Goal: Communication & Community: Answer question/provide support

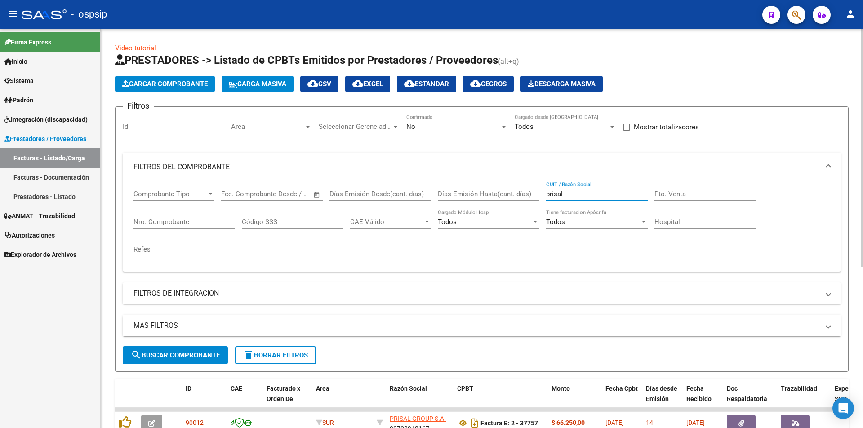
click at [578, 191] on input "prisal" at bounding box center [597, 194] width 102 height 8
type input "p"
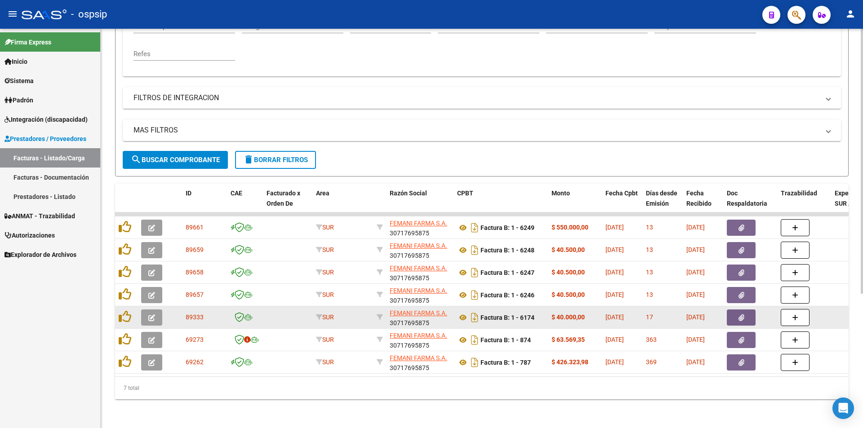
scroll to position [202, 0]
type input "FEMANI FARMA"
click at [151, 314] on span "button" at bounding box center [151, 318] width 7 height 8
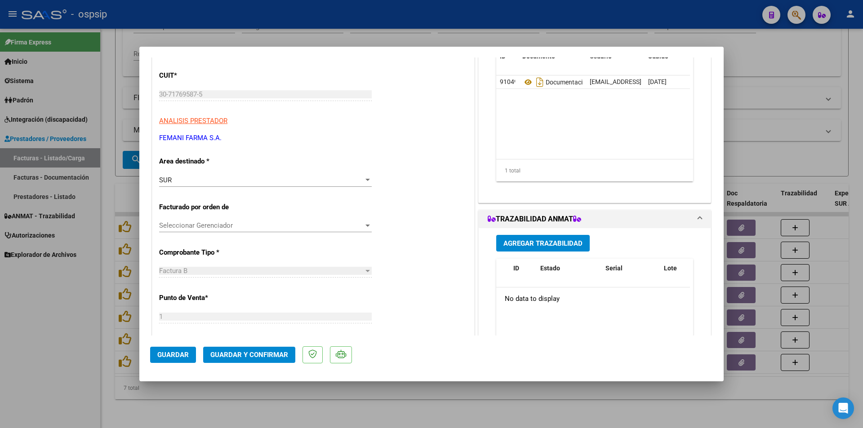
scroll to position [135, 0]
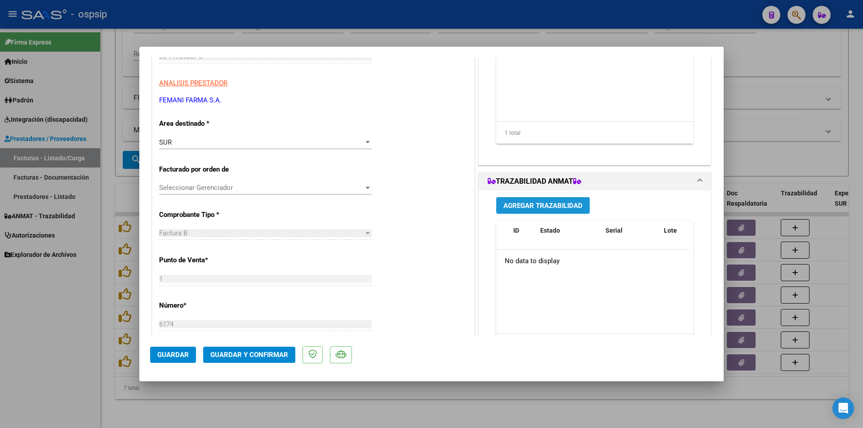
click at [513, 205] on span "Agregar Trazabilidad" at bounding box center [542, 206] width 79 height 8
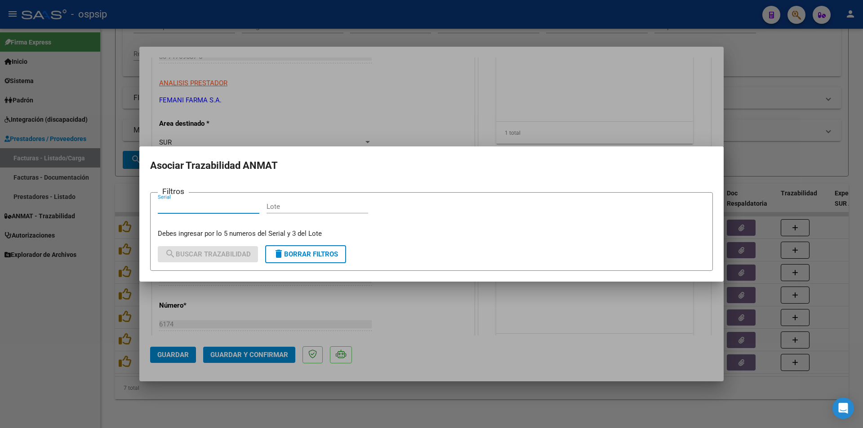
click at [188, 206] on input "Serial" at bounding box center [209, 207] width 102 height 8
paste input "456240339223"
type input "456240339223"
click at [289, 208] on input "Lote" at bounding box center [318, 207] width 102 height 8
paste input "EAEE6A"
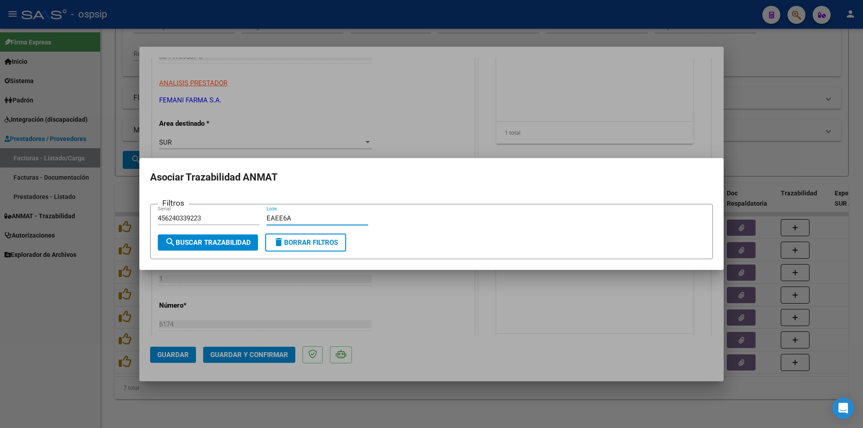
type input "EAEE6A"
click at [233, 244] on span "search Buscar Trazabilidad" at bounding box center [208, 243] width 86 height 8
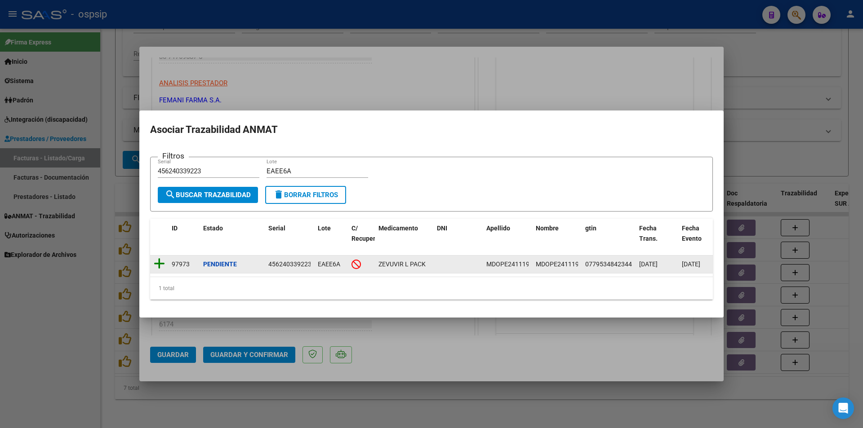
click at [156, 259] on icon at bounding box center [159, 264] width 11 height 13
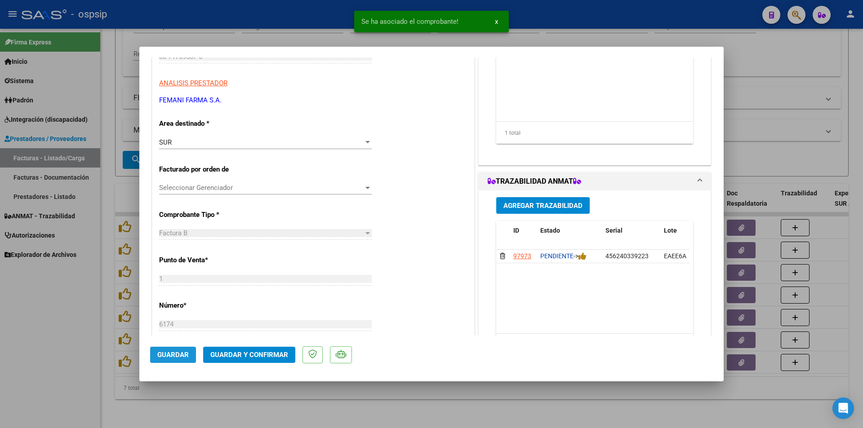
click at [179, 356] on span "Guardar" at bounding box center [172, 355] width 31 height 8
click at [67, 338] on div at bounding box center [431, 214] width 863 height 428
type input "$ 0,00"
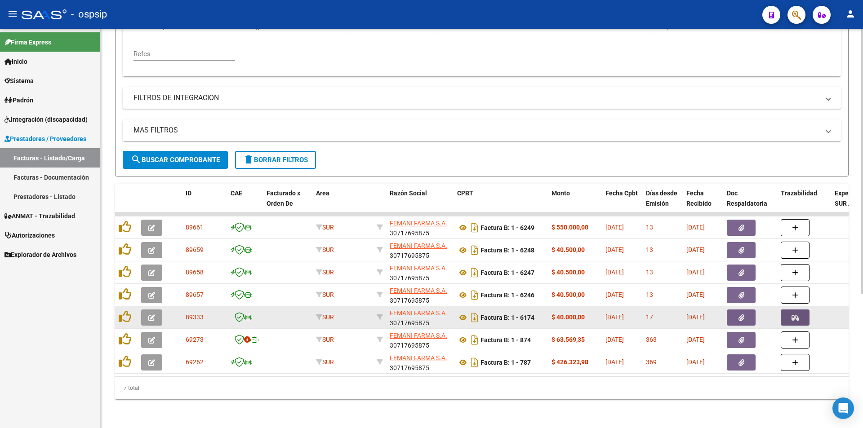
click at [800, 311] on button "button" at bounding box center [795, 318] width 29 height 16
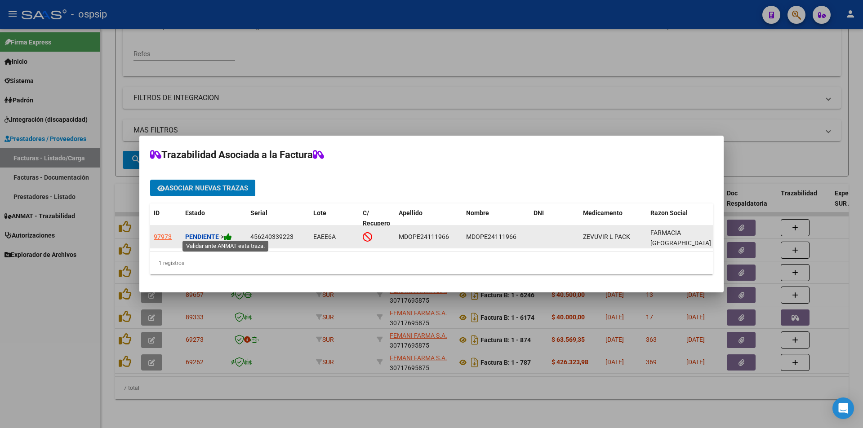
click at [228, 233] on icon at bounding box center [228, 237] width 8 height 9
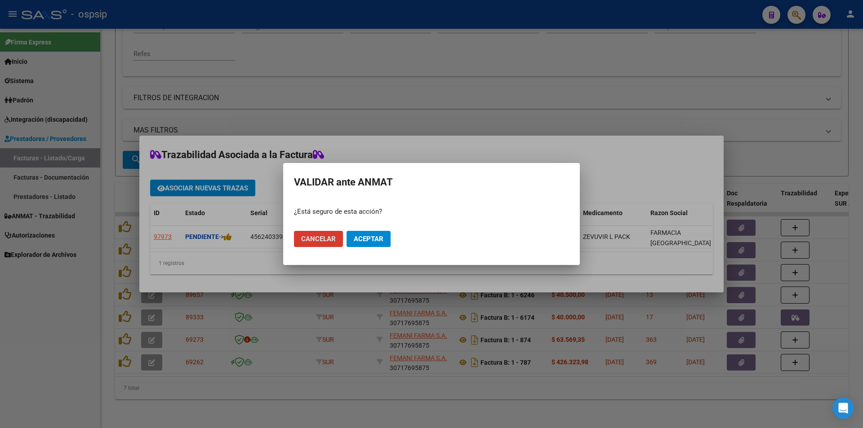
click at [356, 238] on span "Aceptar" at bounding box center [369, 239] width 30 height 8
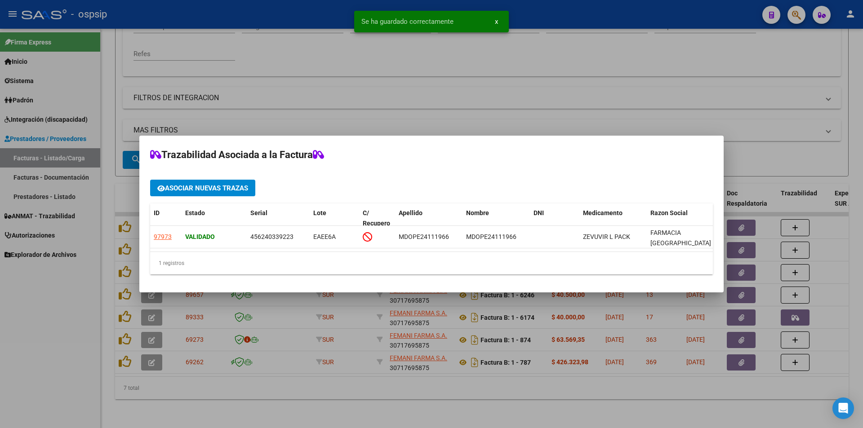
click at [55, 357] on div at bounding box center [431, 214] width 863 height 428
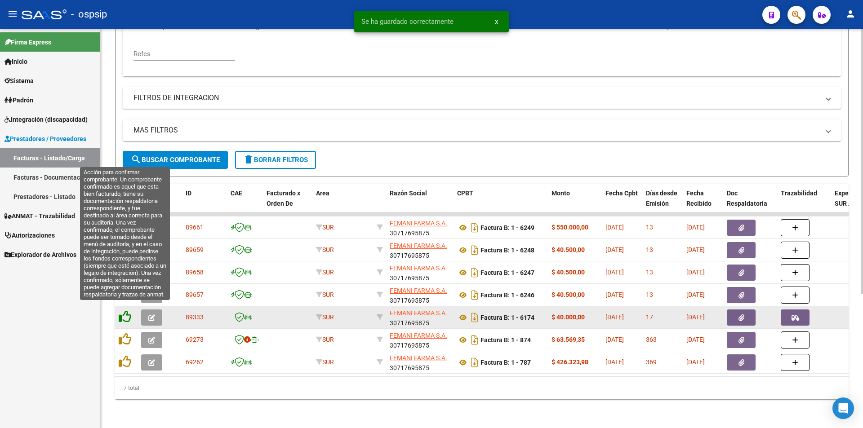
click at [123, 311] on icon at bounding box center [125, 317] width 13 height 13
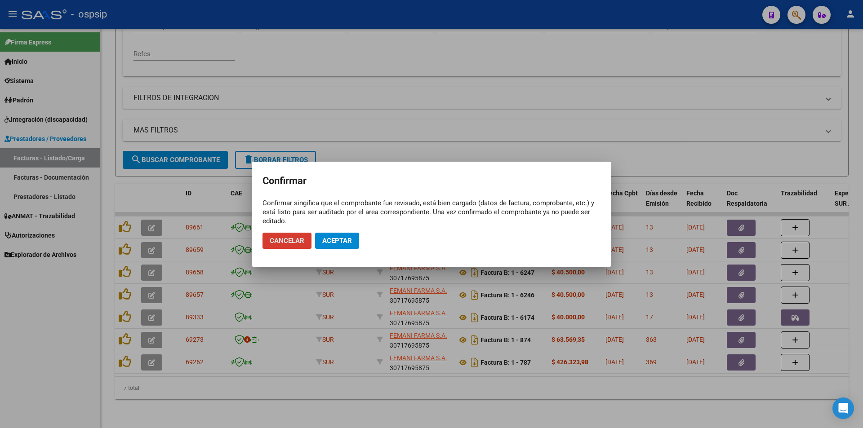
click at [338, 242] on span "Aceptar" at bounding box center [337, 241] width 30 height 8
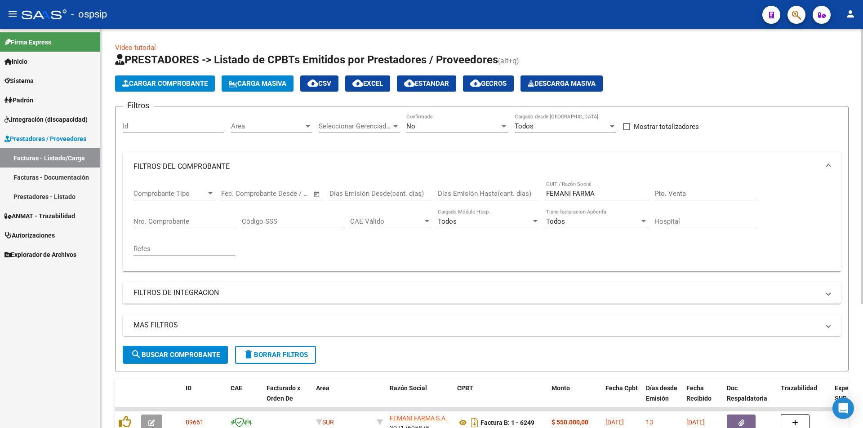
scroll to position [0, 0]
click at [605, 191] on input "FEMANI FARMA" at bounding box center [597, 194] width 102 height 8
type input "F"
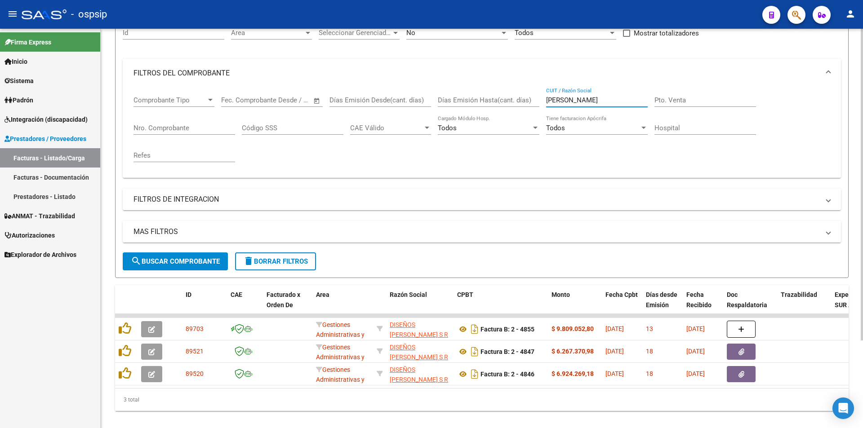
scroll to position [112, 0]
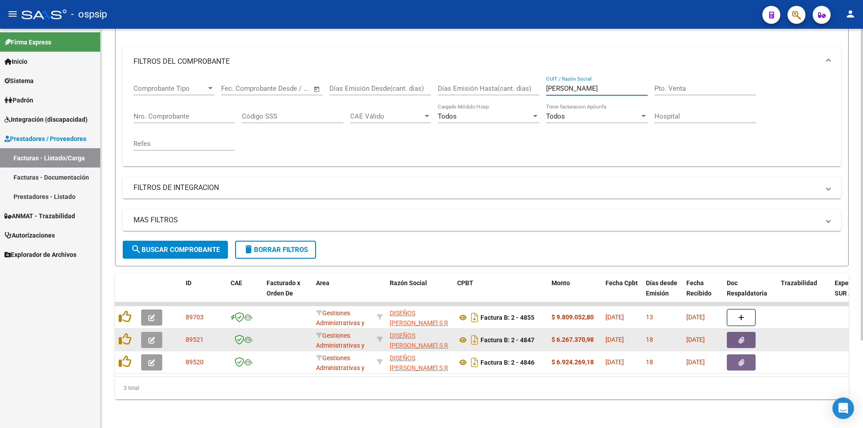
type input "[PERSON_NAME]"
click at [743, 337] on icon "button" at bounding box center [741, 340] width 6 height 7
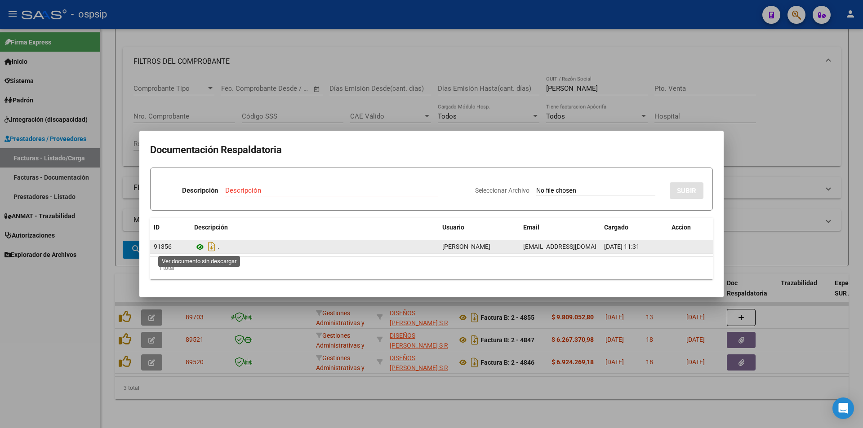
click at [199, 247] on icon at bounding box center [200, 247] width 12 height 11
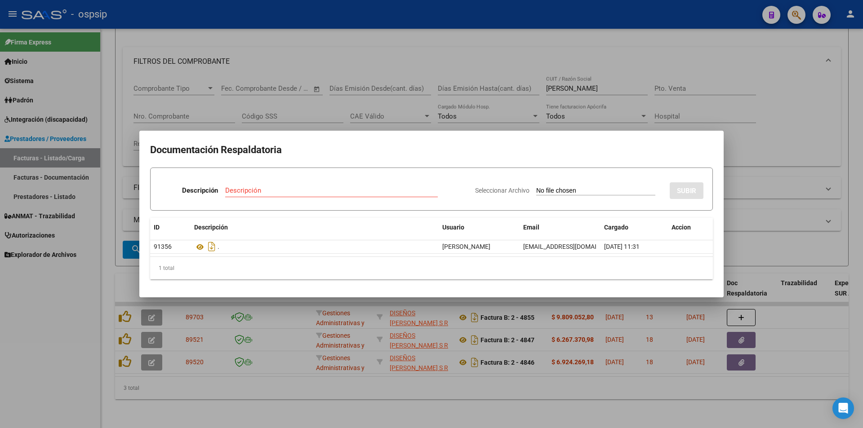
click at [460, 56] on div at bounding box center [431, 214] width 863 height 428
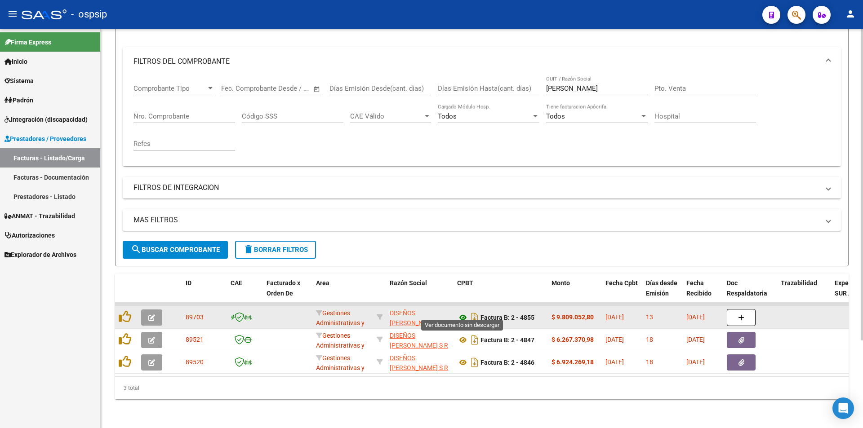
click at [461, 312] on icon at bounding box center [463, 317] width 12 height 11
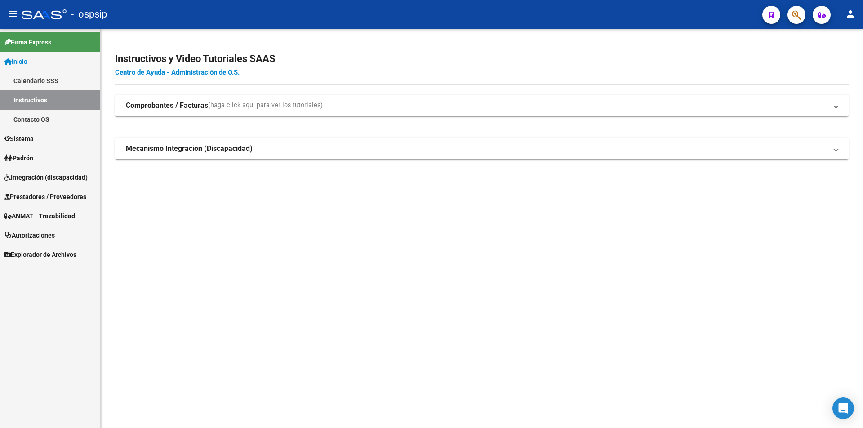
click at [36, 218] on span "ANMAT - Trazabilidad" at bounding box center [39, 216] width 71 height 10
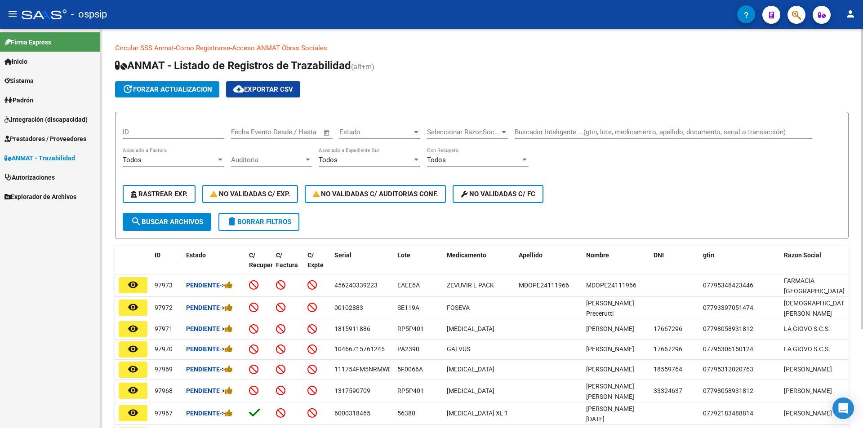
click at [557, 132] on input "Buscador Inteligente ...(gtin, lote, medicamento, apellido, documento, serial o…" at bounding box center [664, 132] width 298 height 8
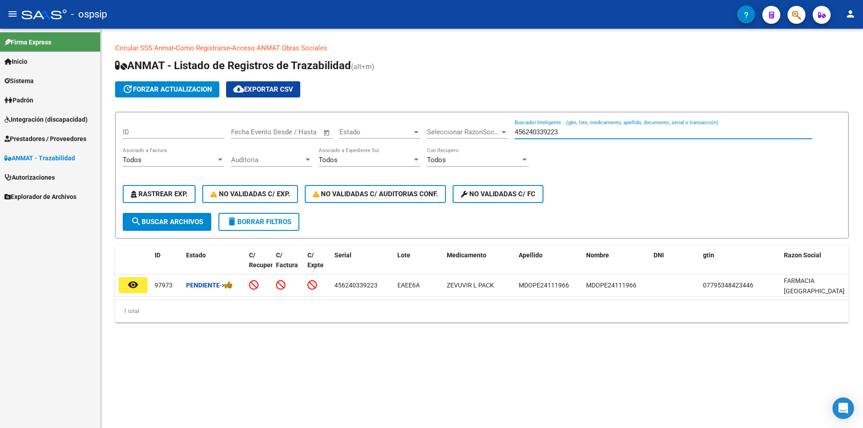
type input "456240339223"
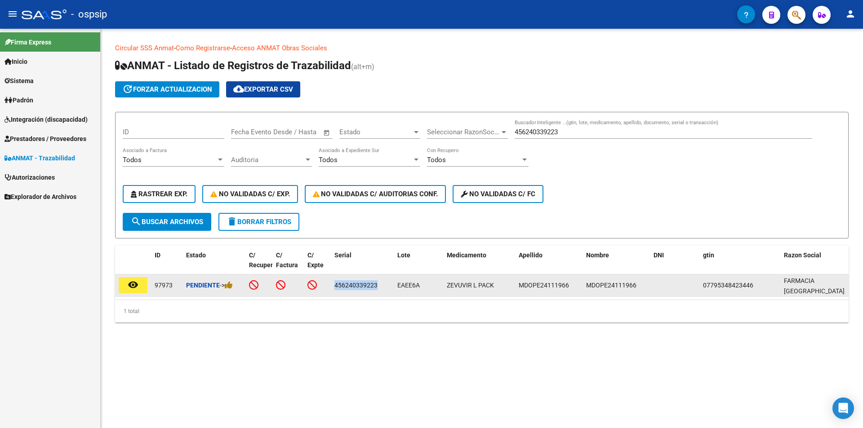
drag, startPoint x: 335, startPoint y: 284, endPoint x: 378, endPoint y: 287, distance: 43.7
click at [378, 287] on div "456240339223" at bounding box center [362, 285] width 56 height 10
copy span "456240339223"
drag, startPoint x: 397, startPoint y: 285, endPoint x: 422, endPoint y: 286, distance: 24.8
click at [422, 286] on div "EAEE6A" at bounding box center [418, 285] width 42 height 10
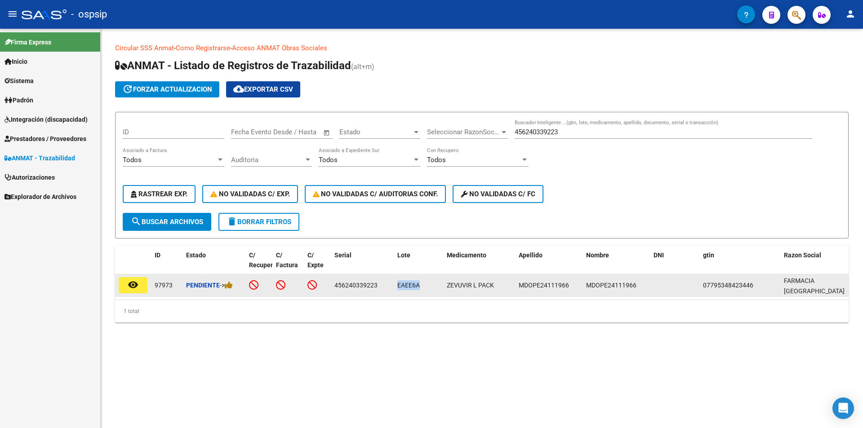
copy span "EAEE6A"
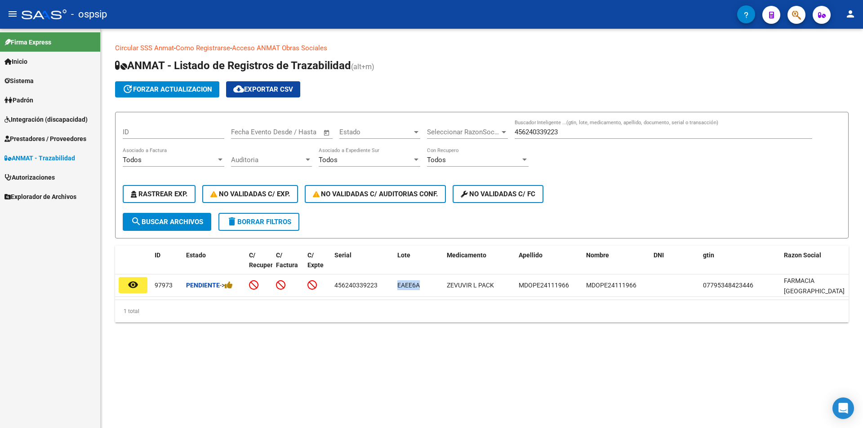
click at [41, 179] on span "Autorizaciones" at bounding box center [29, 178] width 50 height 10
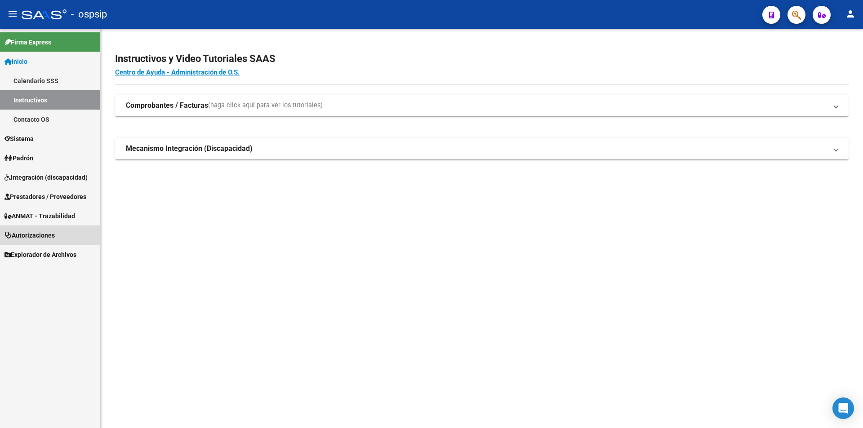
click at [38, 235] on span "Autorizaciones" at bounding box center [29, 236] width 50 height 10
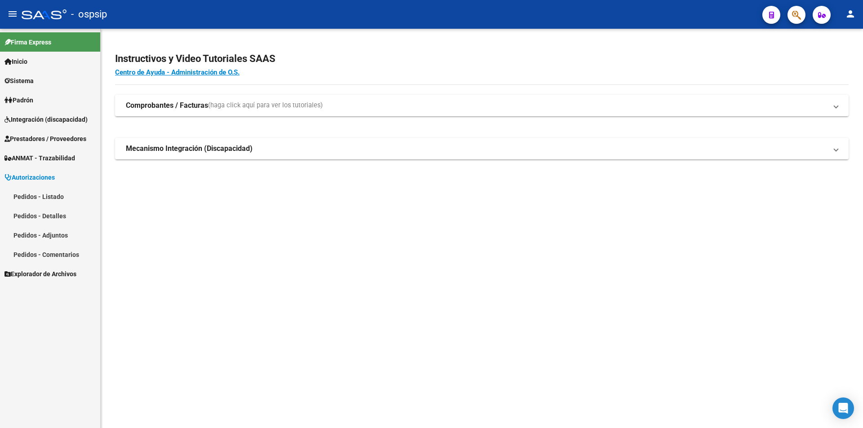
click at [36, 194] on link "Pedidos - Listado" at bounding box center [50, 196] width 100 height 19
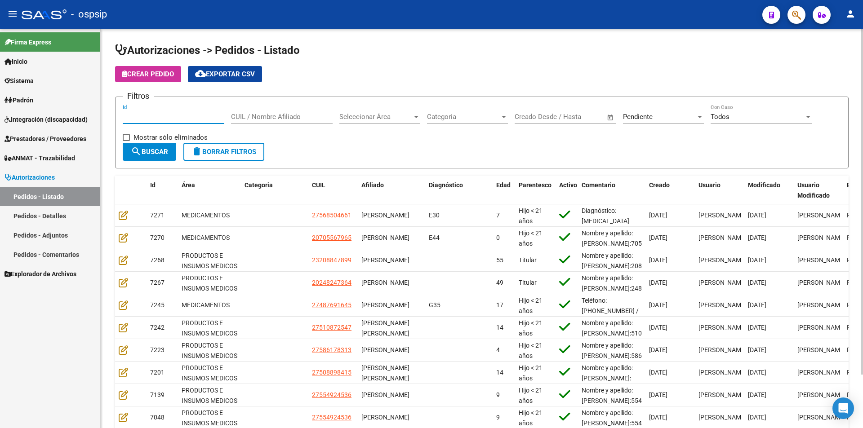
click at [158, 120] on input "Id" at bounding box center [174, 117] width 102 height 8
click at [418, 120] on div at bounding box center [416, 116] width 8 height 7
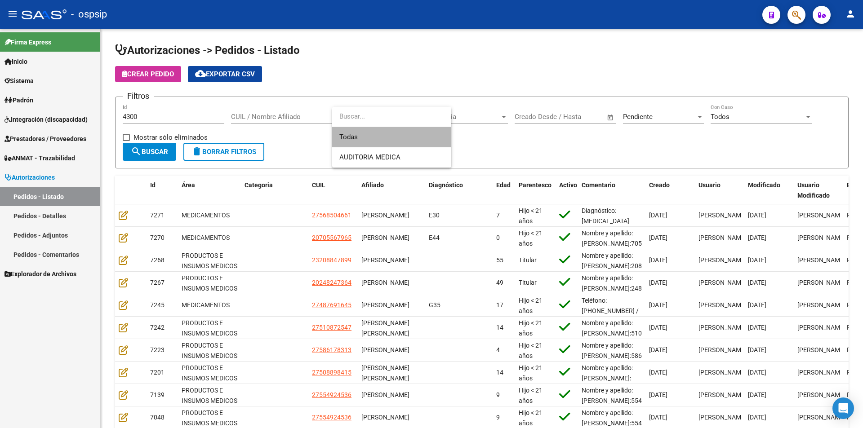
click at [354, 141] on span "Todas" at bounding box center [391, 137] width 105 height 20
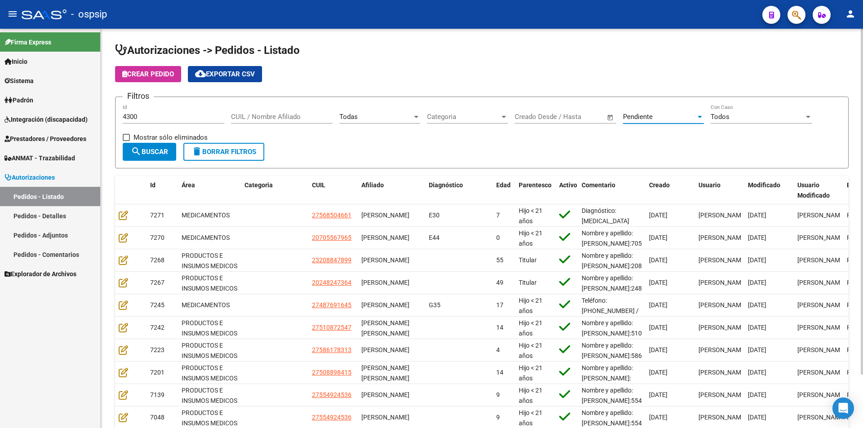
click at [698, 118] on div at bounding box center [700, 117] width 4 height 2
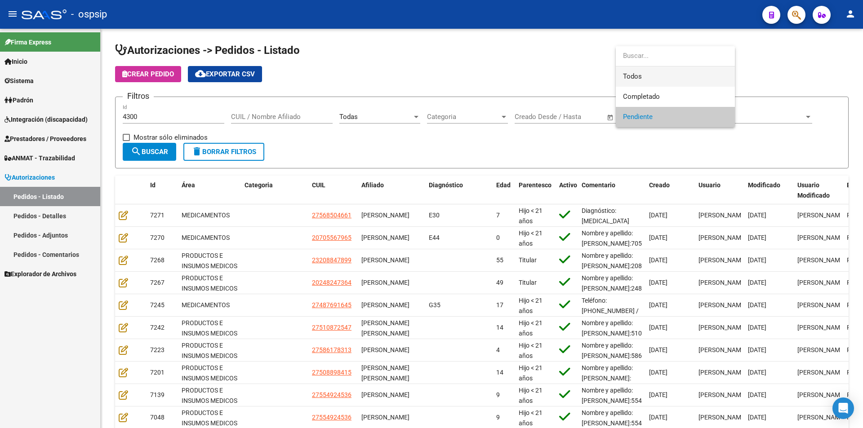
click at [657, 79] on span "Todos" at bounding box center [675, 77] width 105 height 20
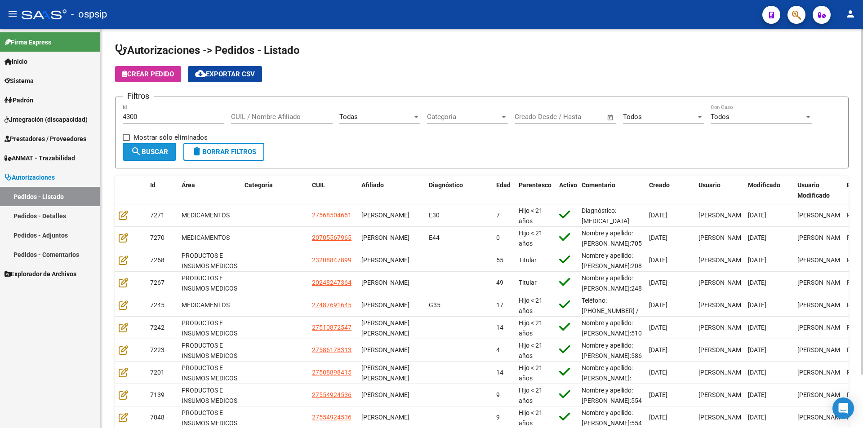
click at [146, 149] on span "search Buscar" at bounding box center [149, 152] width 37 height 8
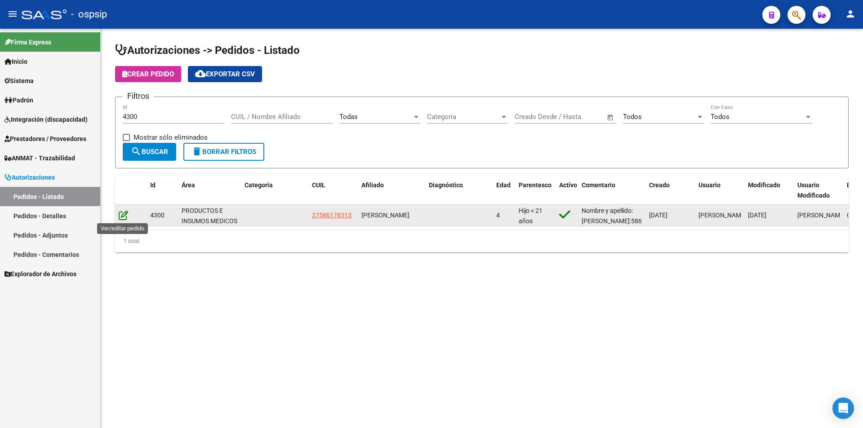
click at [121, 215] on icon at bounding box center [123, 215] width 9 height 10
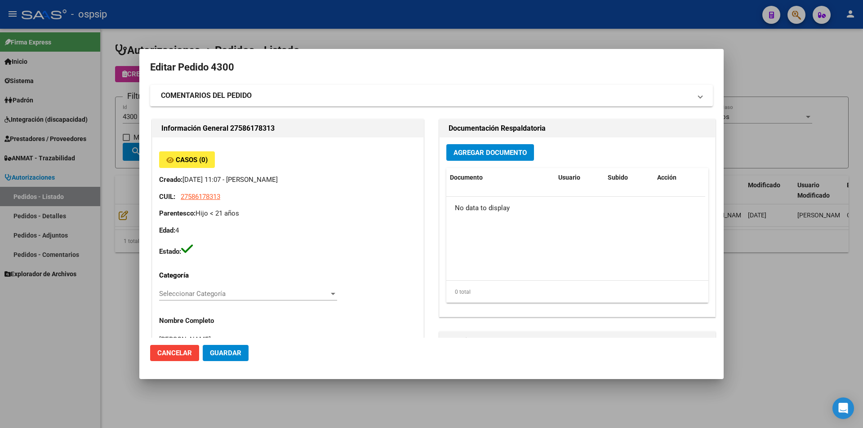
click at [83, 360] on div at bounding box center [431, 214] width 863 height 428
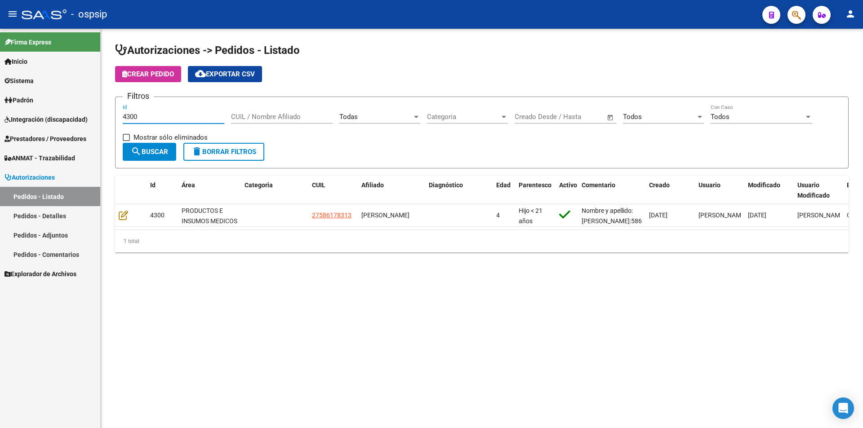
click at [154, 114] on input "4300" at bounding box center [174, 117] width 102 height 8
type input "4"
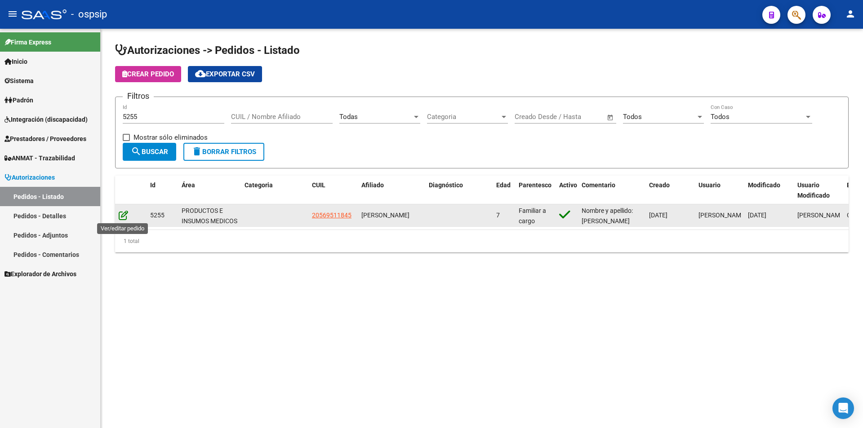
click at [121, 214] on icon at bounding box center [123, 215] width 9 height 10
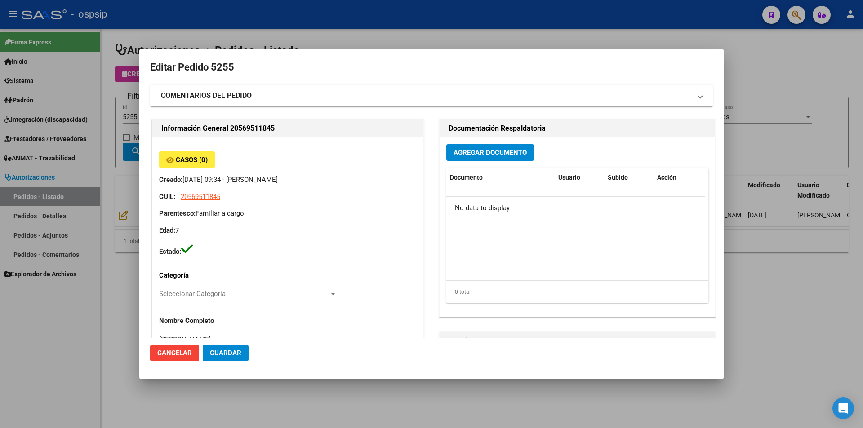
click at [75, 406] on div at bounding box center [431, 214] width 863 height 428
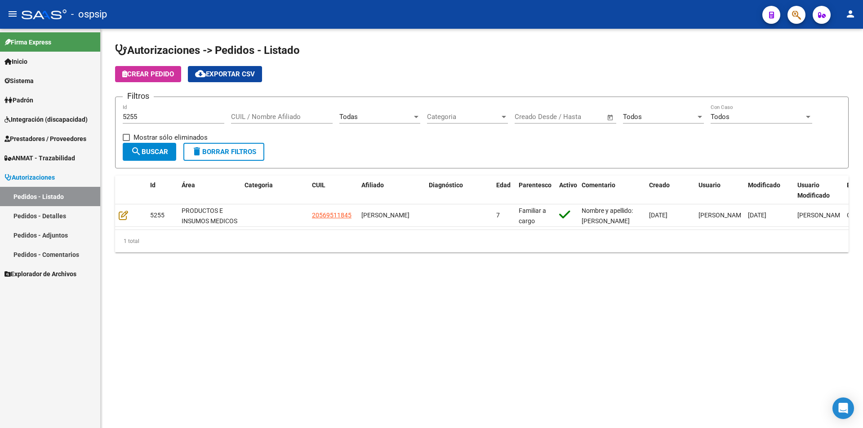
click at [166, 111] on div "5255 Id" at bounding box center [174, 113] width 102 height 19
type input "5"
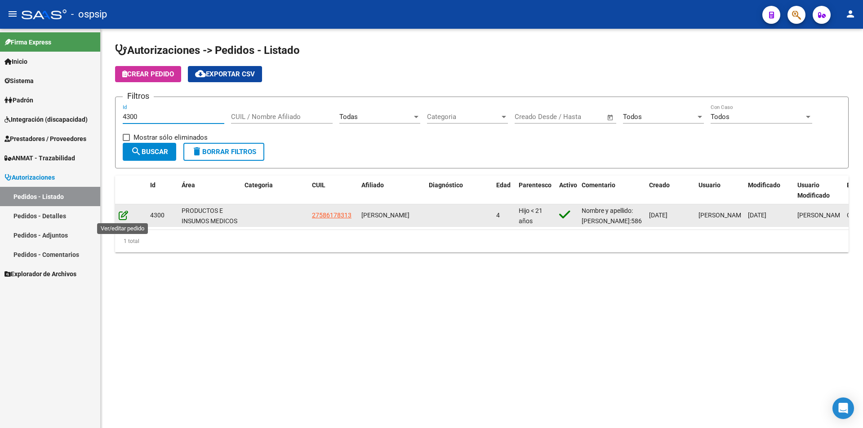
type input "4300"
click at [126, 213] on icon at bounding box center [123, 215] width 9 height 10
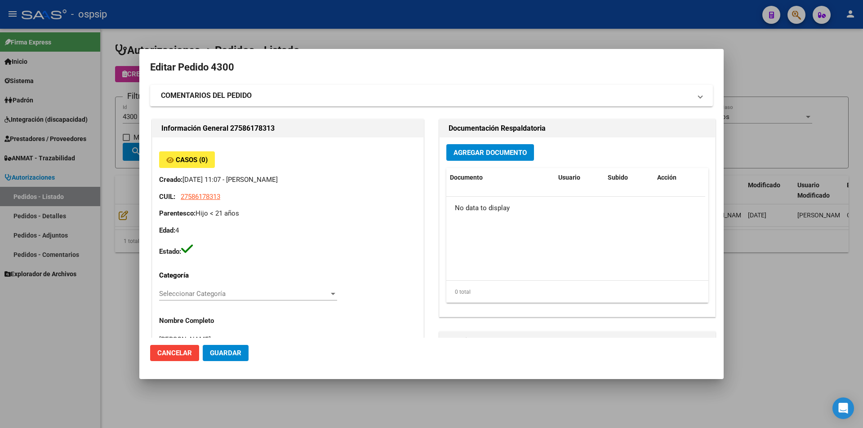
click at [109, 342] on div at bounding box center [431, 214] width 863 height 428
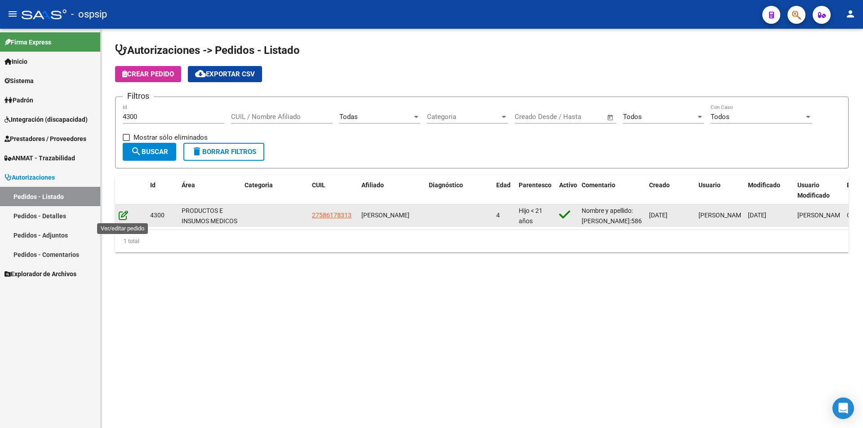
click at [122, 213] on icon at bounding box center [123, 215] width 9 height 10
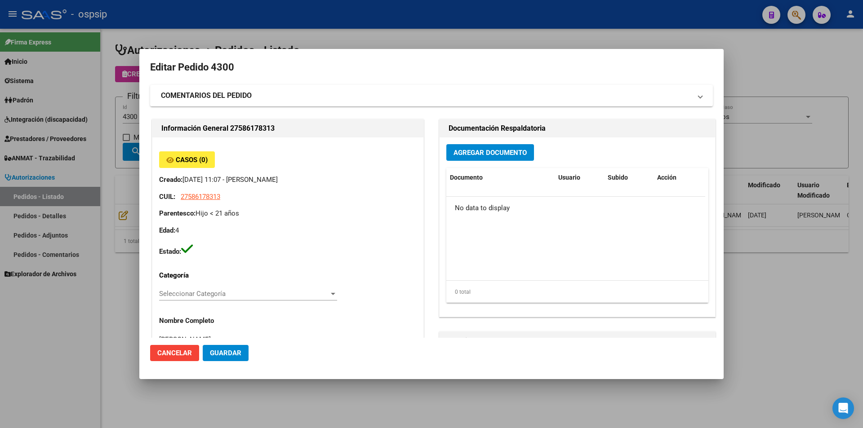
click at [116, 294] on div at bounding box center [431, 214] width 863 height 428
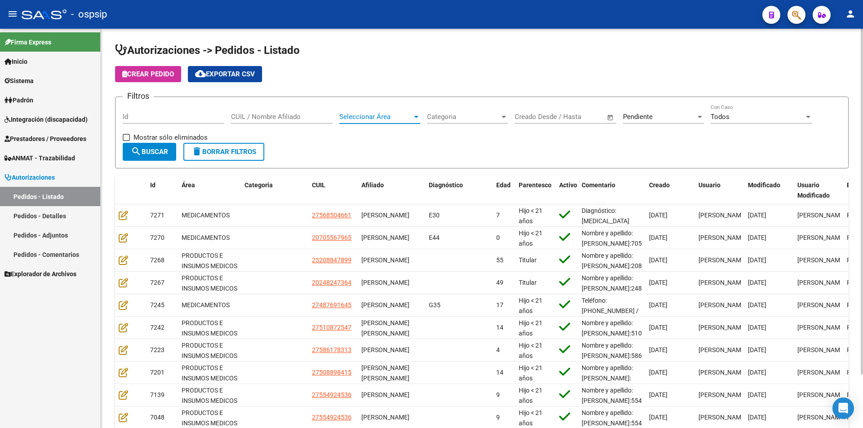
click at [415, 118] on div at bounding box center [416, 117] width 4 height 2
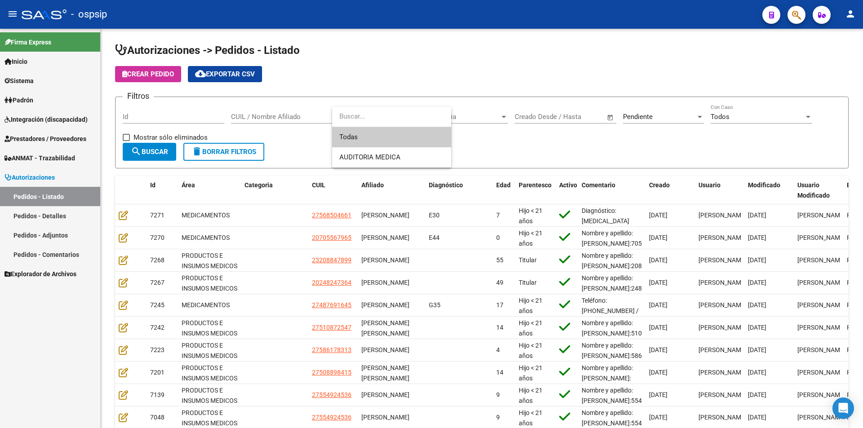
click at [347, 136] on span "Todas" at bounding box center [391, 137] width 105 height 20
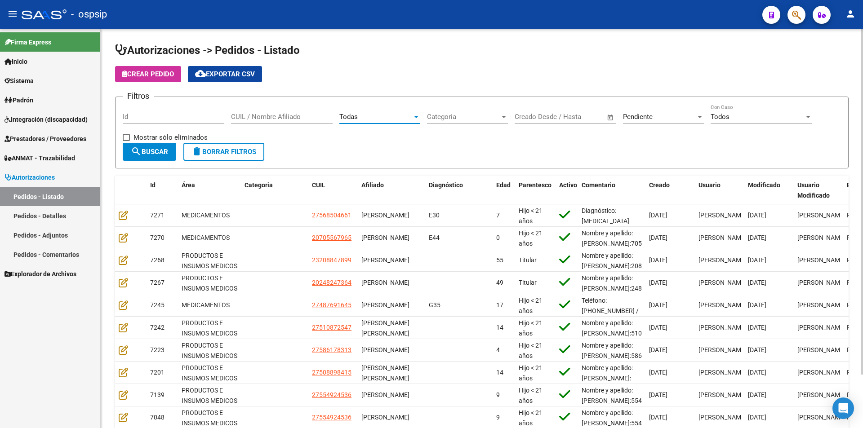
click at [698, 115] on div at bounding box center [700, 116] width 8 height 7
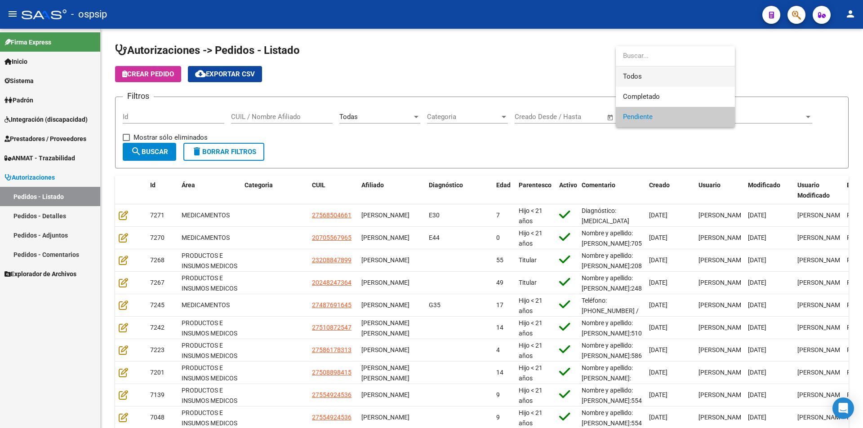
click at [637, 75] on span "Todos" at bounding box center [675, 77] width 105 height 20
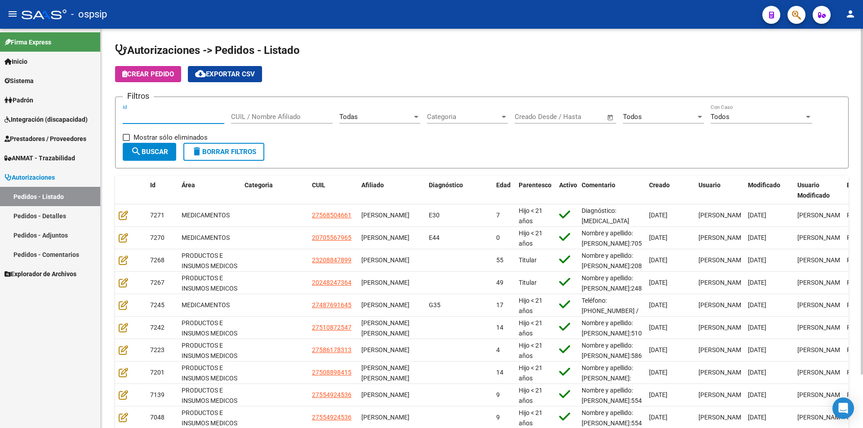
click at [158, 118] on input "Id" at bounding box center [174, 117] width 102 height 8
type input "4300"
click at [156, 156] on button "search Buscar" at bounding box center [149, 152] width 53 height 18
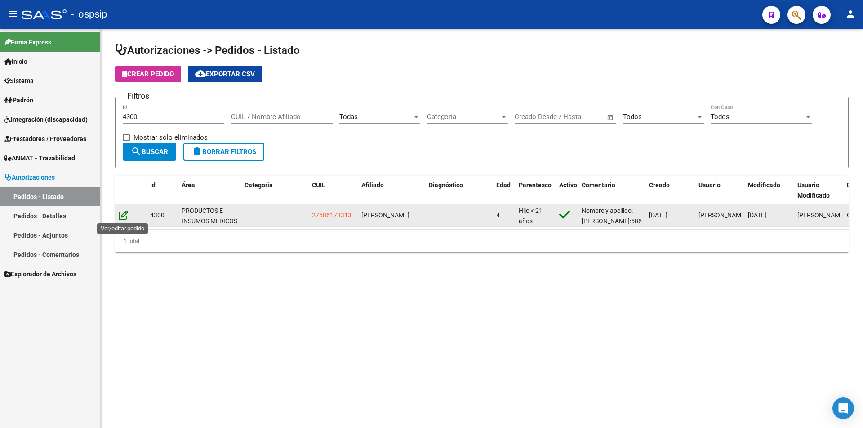
click at [119, 215] on icon at bounding box center [123, 215] width 9 height 10
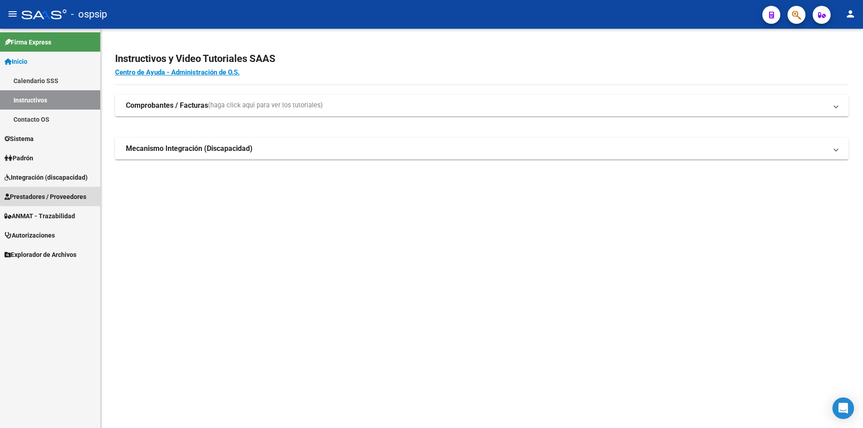
click at [21, 196] on span "Prestadores / Proveedores" at bounding box center [45, 197] width 82 height 10
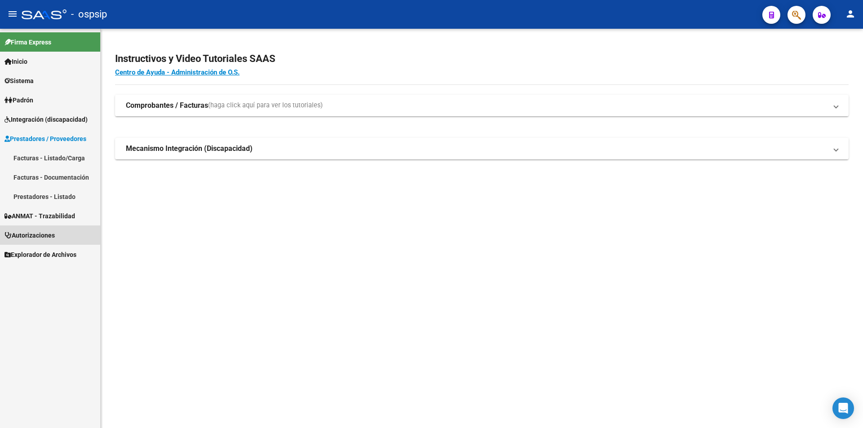
click at [24, 233] on span "Autorizaciones" at bounding box center [29, 236] width 50 height 10
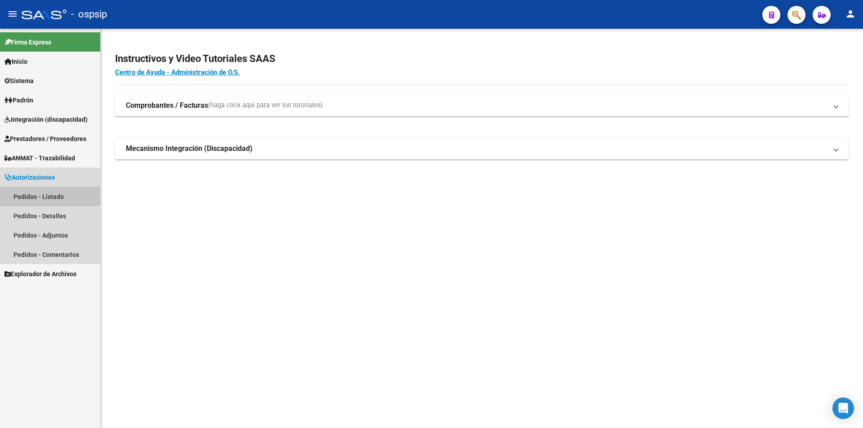
click at [26, 196] on link "Pedidos - Listado" at bounding box center [50, 196] width 100 height 19
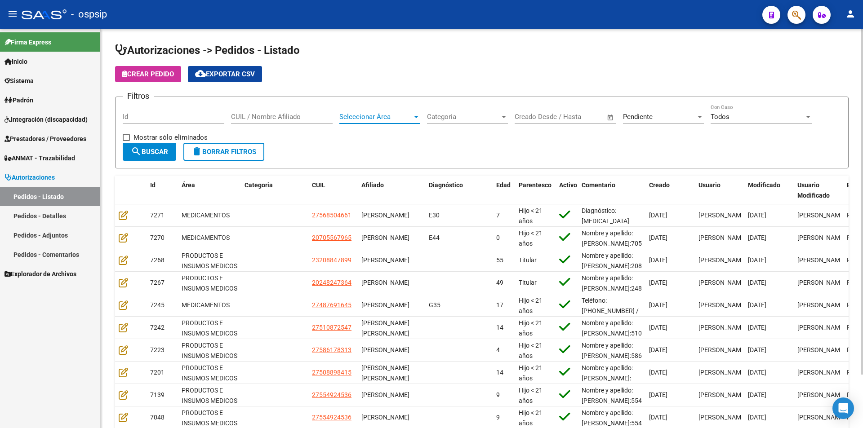
click at [418, 116] on div at bounding box center [416, 116] width 8 height 7
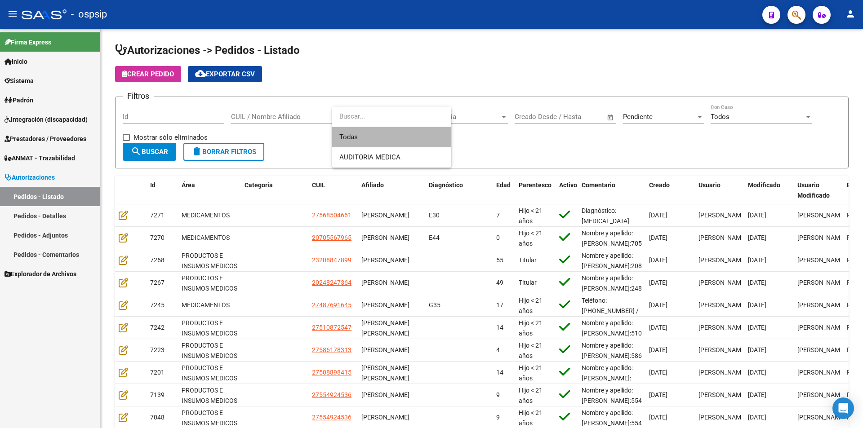
click at [350, 139] on span "Todas" at bounding box center [391, 137] width 105 height 20
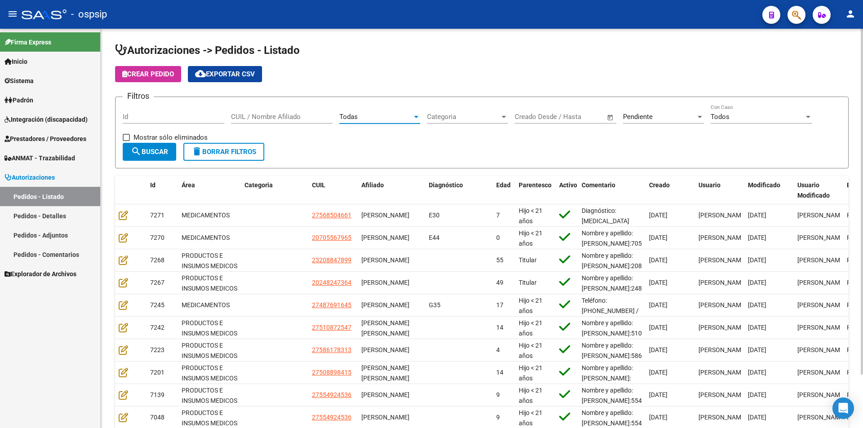
click at [697, 118] on div at bounding box center [700, 116] width 8 height 7
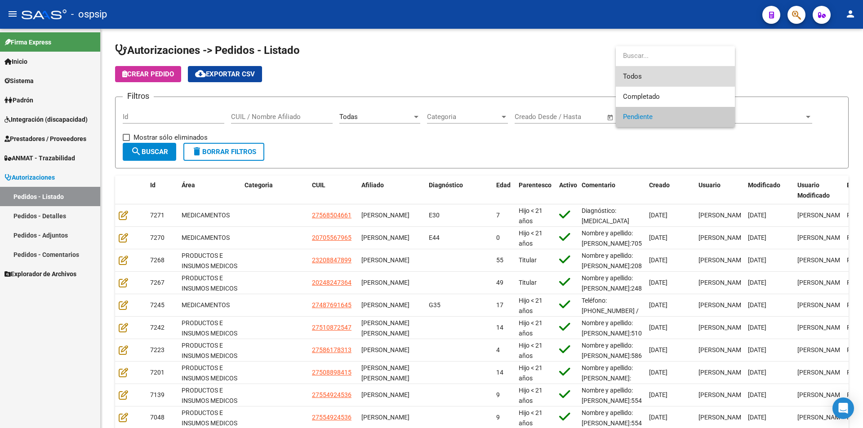
click at [640, 77] on span "Todos" at bounding box center [675, 77] width 105 height 20
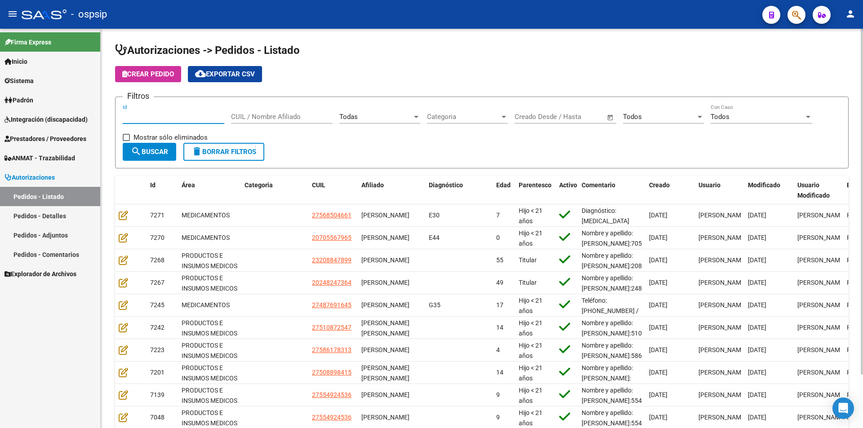
click at [136, 116] on input "Id" at bounding box center [174, 117] width 102 height 8
click at [127, 154] on button "search Buscar" at bounding box center [149, 152] width 53 height 18
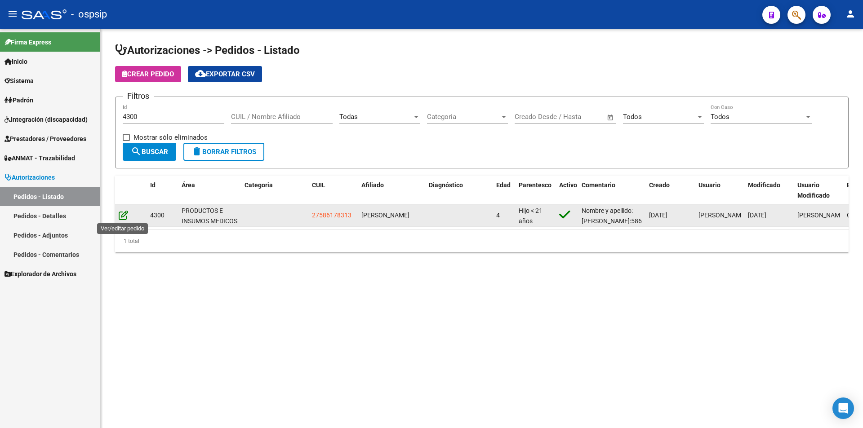
click at [121, 214] on icon at bounding box center [123, 215] width 9 height 10
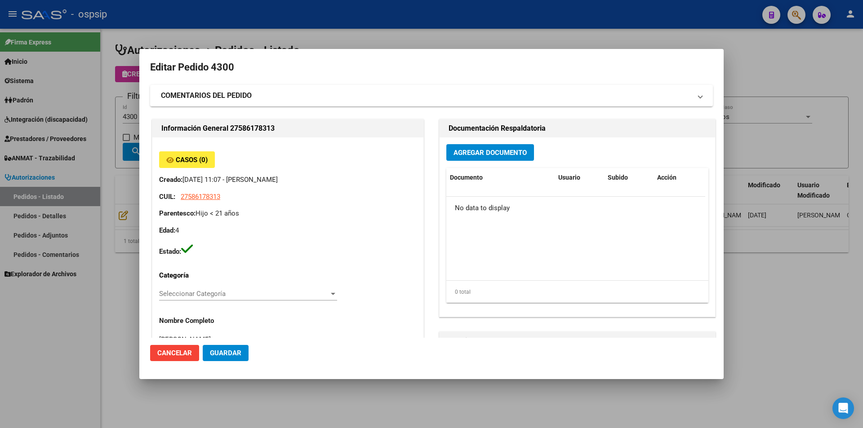
click at [358, 27] on div at bounding box center [431, 214] width 863 height 428
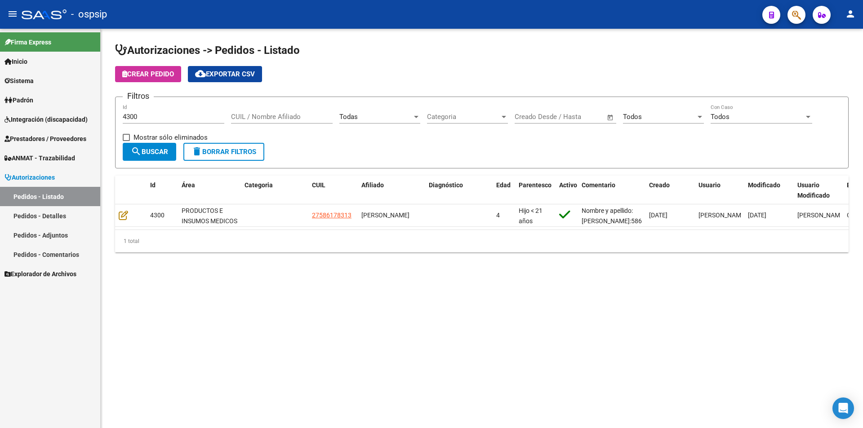
click at [161, 112] on div "4300 Id" at bounding box center [174, 113] width 102 height 19
type input "4"
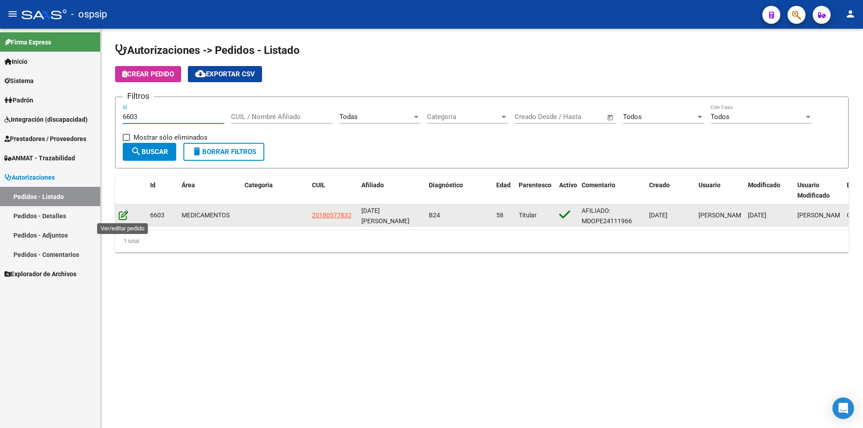
type input "6603"
click at [121, 220] on icon at bounding box center [123, 215] width 9 height 10
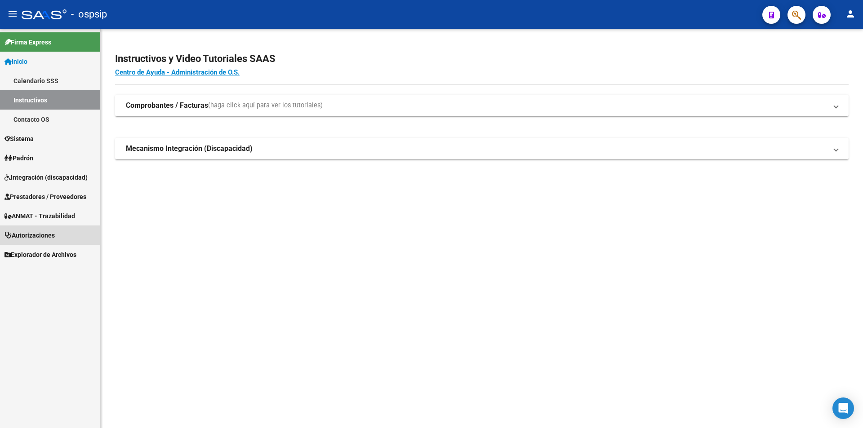
click at [31, 236] on span "Autorizaciones" at bounding box center [29, 236] width 50 height 10
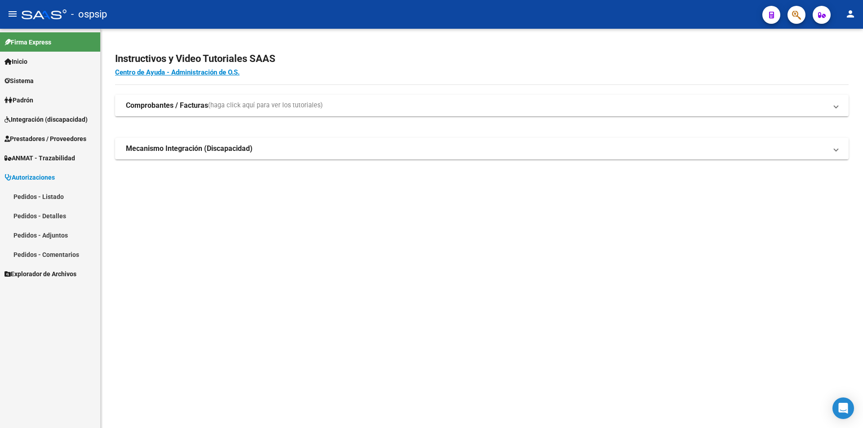
click at [39, 199] on link "Pedidos - Listado" at bounding box center [50, 196] width 100 height 19
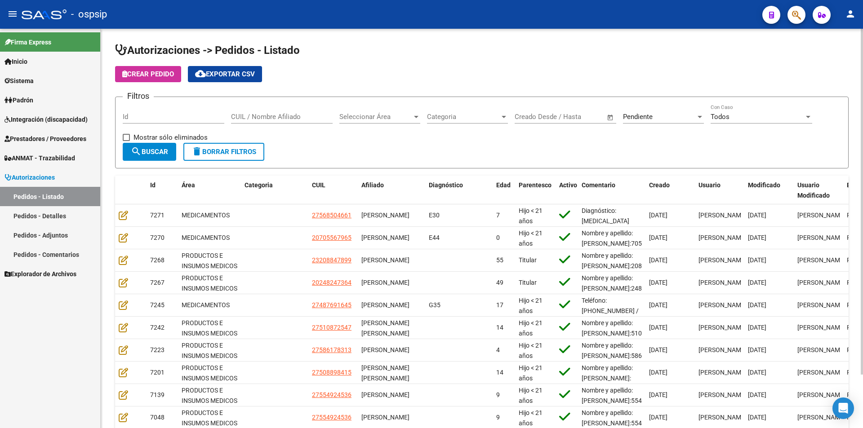
click at [699, 116] on div at bounding box center [700, 117] width 4 height 2
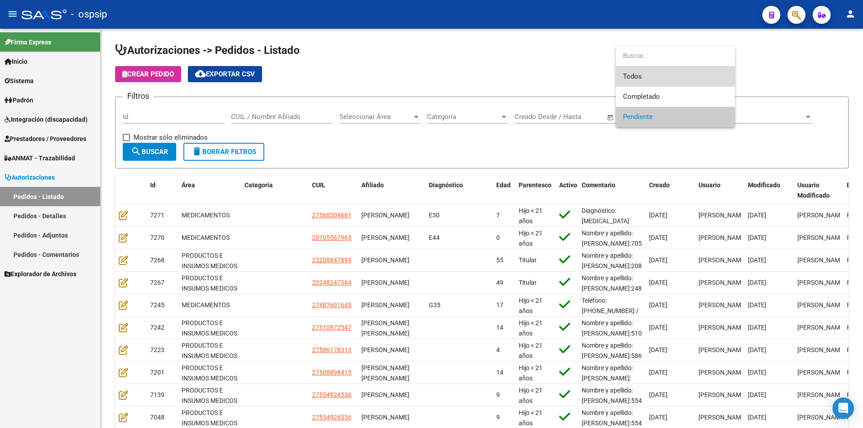
click at [649, 76] on span "Todos" at bounding box center [675, 77] width 105 height 20
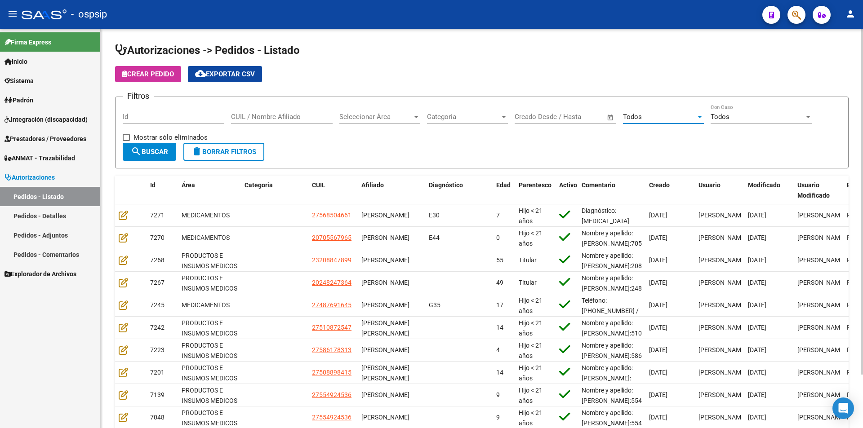
click at [160, 116] on input "Id" at bounding box center [174, 117] width 102 height 8
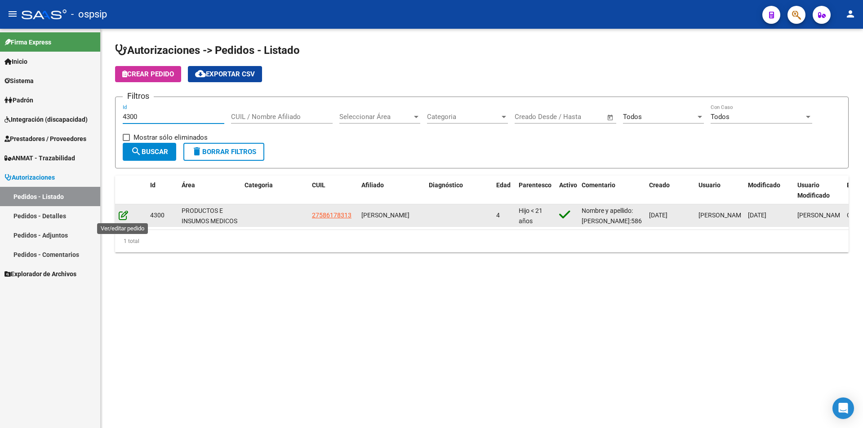
type input "4300"
click at [124, 213] on icon at bounding box center [123, 215] width 9 height 10
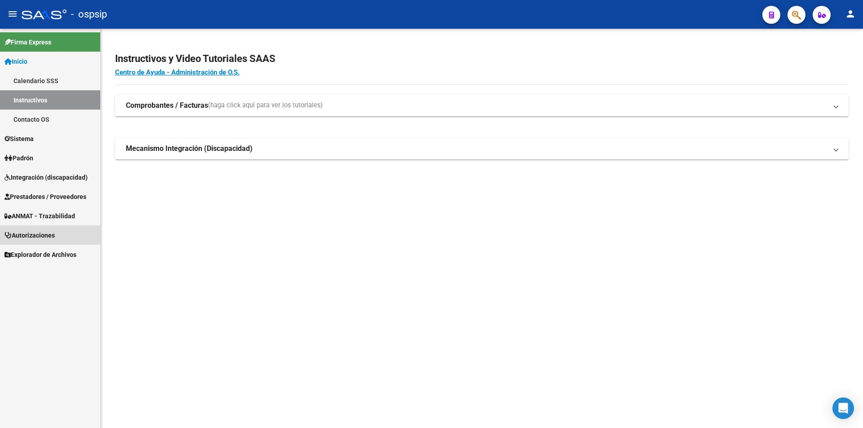
click at [29, 232] on span "Autorizaciones" at bounding box center [29, 236] width 50 height 10
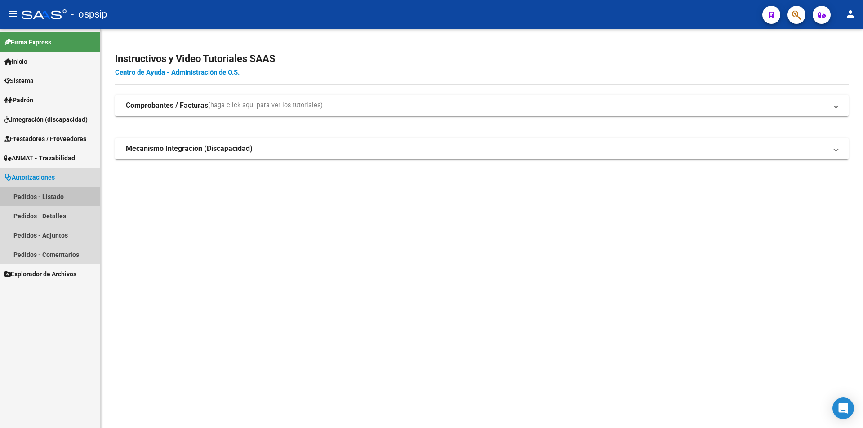
click at [31, 197] on link "Pedidos - Listado" at bounding box center [50, 196] width 100 height 19
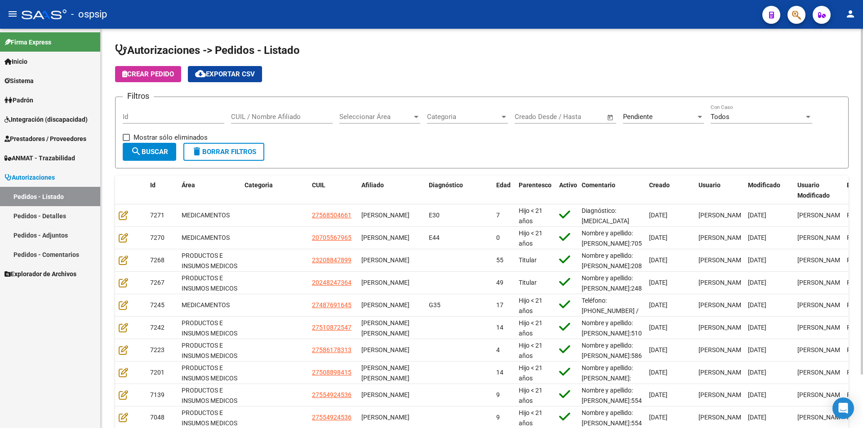
click at [414, 118] on div at bounding box center [416, 116] width 8 height 7
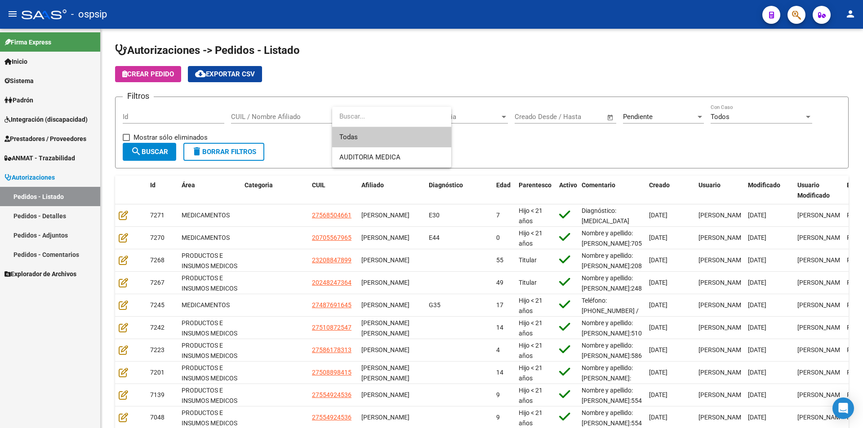
click at [352, 136] on span "Todas" at bounding box center [391, 137] width 105 height 20
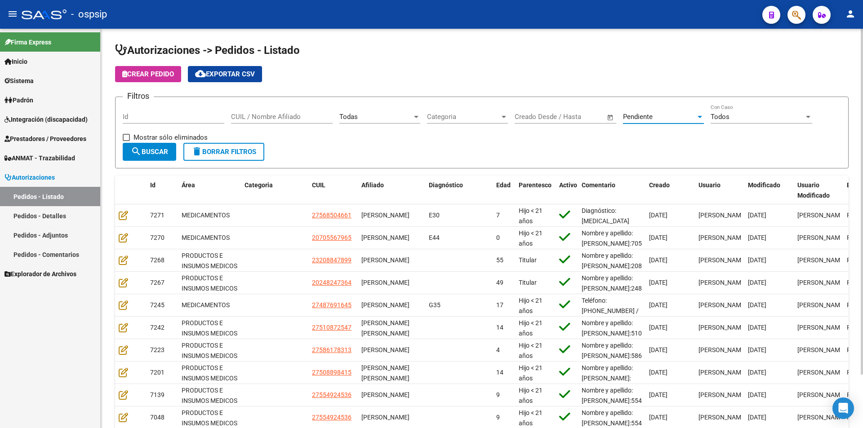
click at [698, 117] on div at bounding box center [700, 117] width 4 height 2
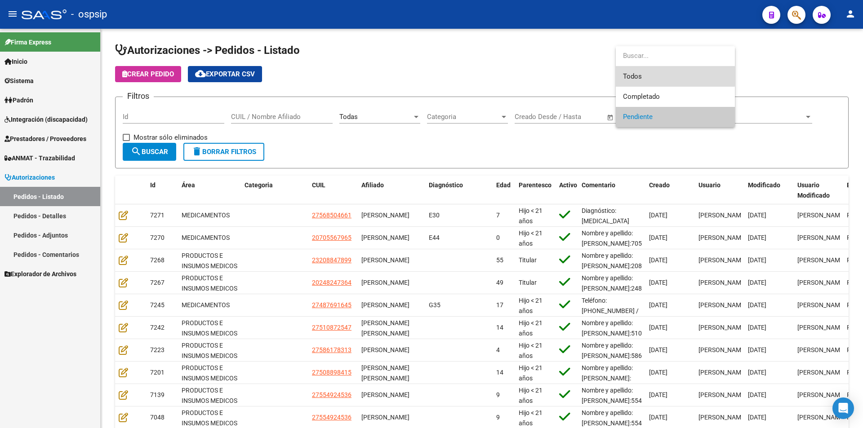
click at [646, 76] on span "Todos" at bounding box center [675, 77] width 105 height 20
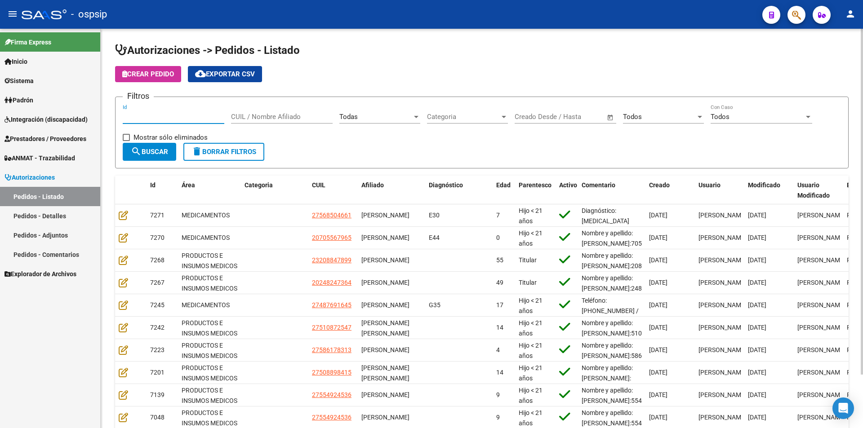
click at [146, 117] on input "Id" at bounding box center [174, 117] width 102 height 8
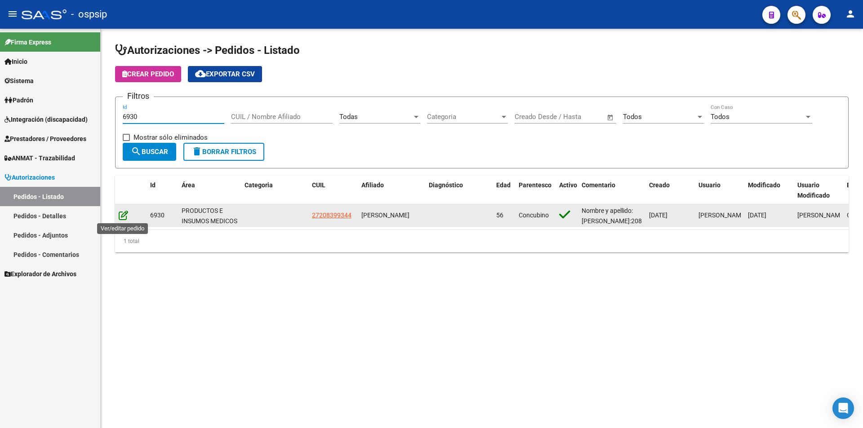
type input "6930"
click at [124, 217] on icon at bounding box center [123, 215] width 9 height 10
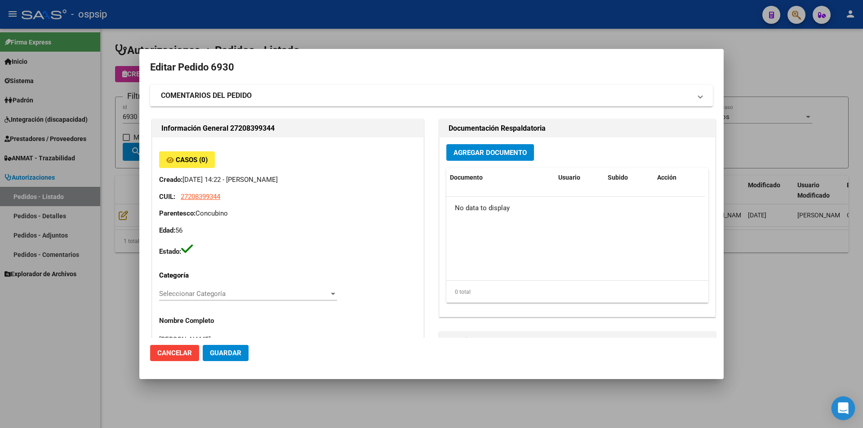
click at [845, 413] on div "Open Intercom Messenger" at bounding box center [843, 409] width 24 height 24
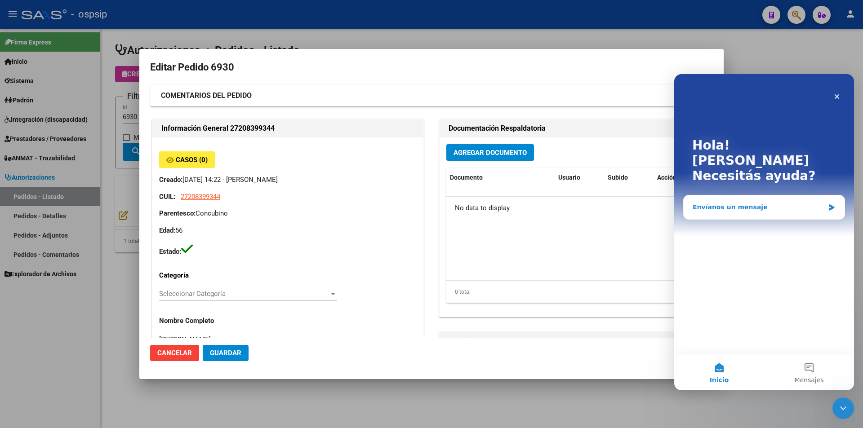
click at [831, 205] on icon "Intercom Messenger" at bounding box center [831, 208] width 5 height 6
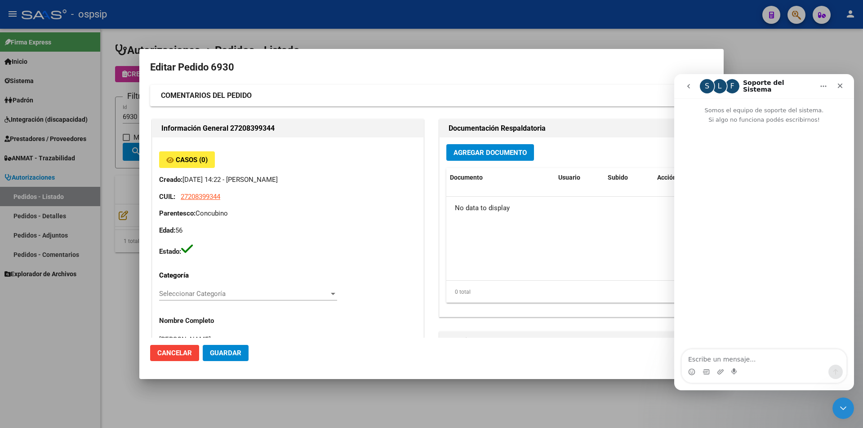
click at [694, 358] on textarea "Escribe un mensaje..." at bounding box center [764, 357] width 165 height 15
type textarea "buenos dias, no puedo ver lo que esta en nuestro sistema cargado"
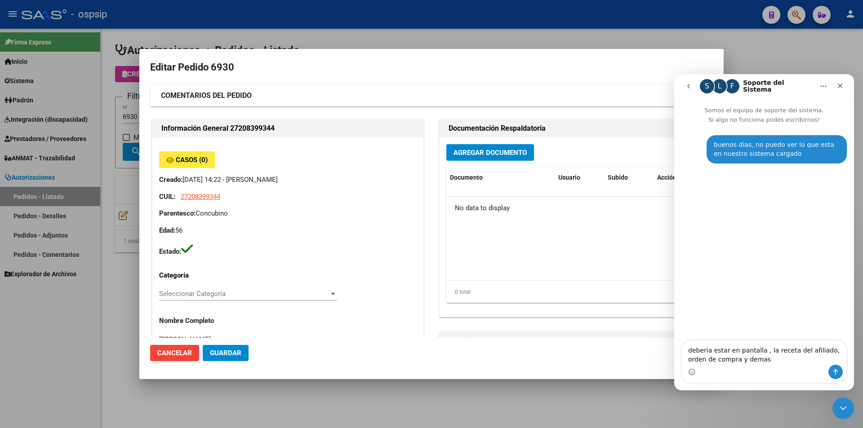
type textarea "deberia estar en pantalla , la receta del afiliado, orden de compra y demas."
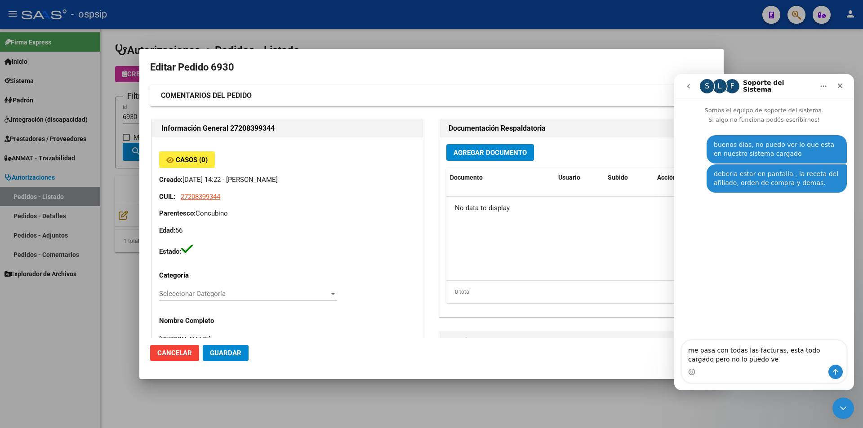
type textarea "me pasa con todas las facturas, esta todo cargado pero no lo puedo ver"
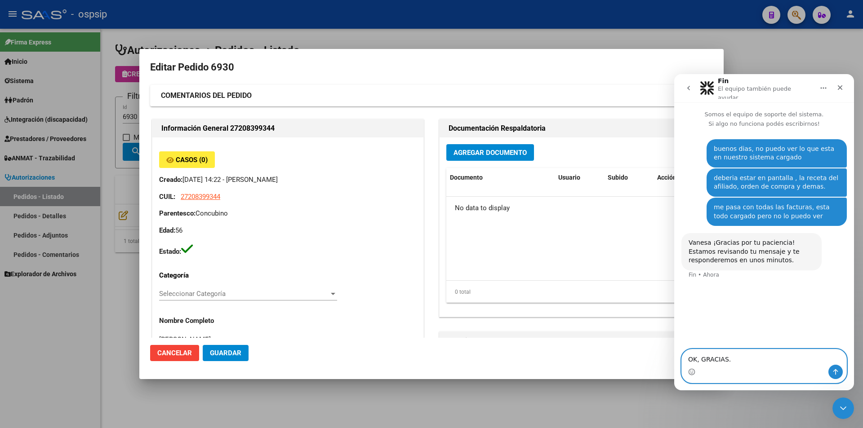
type textarea "OK, GRACIAS."
click at [836, 367] on button "Enviar un mensaje…" at bounding box center [835, 372] width 14 height 14
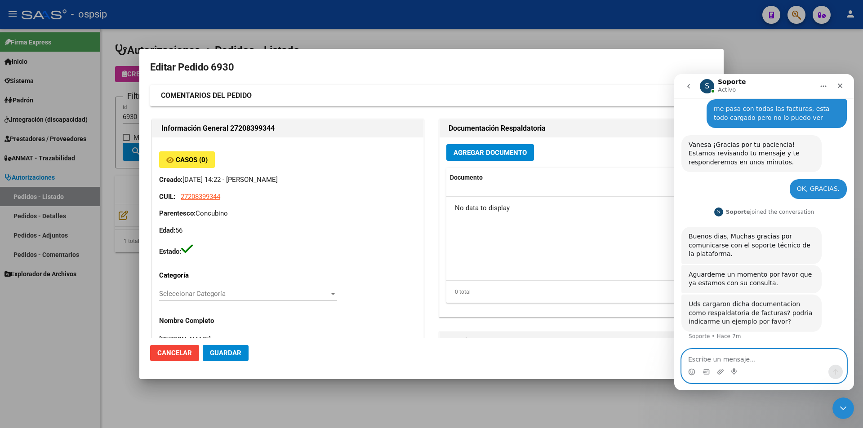
scroll to position [95, 0]
click at [690, 357] on textarea "Escribe un mensaje..." at bounding box center [764, 357] width 165 height 15
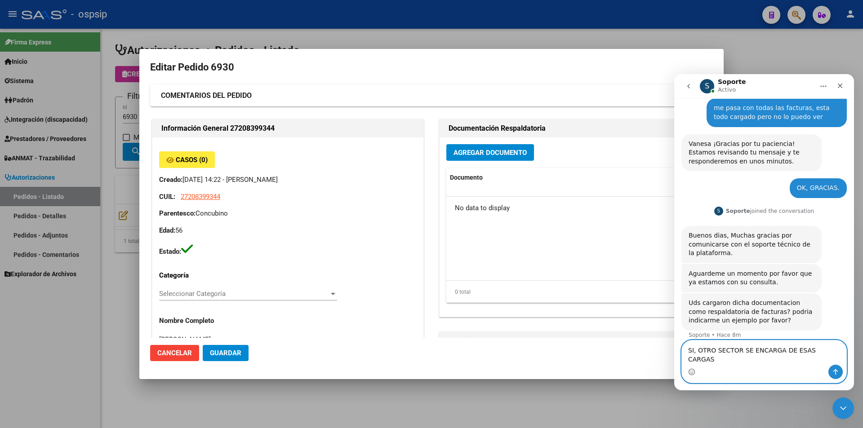
type textarea "SI, OTRO SECTOR SE ENCARGA DE ESAS CARGAS."
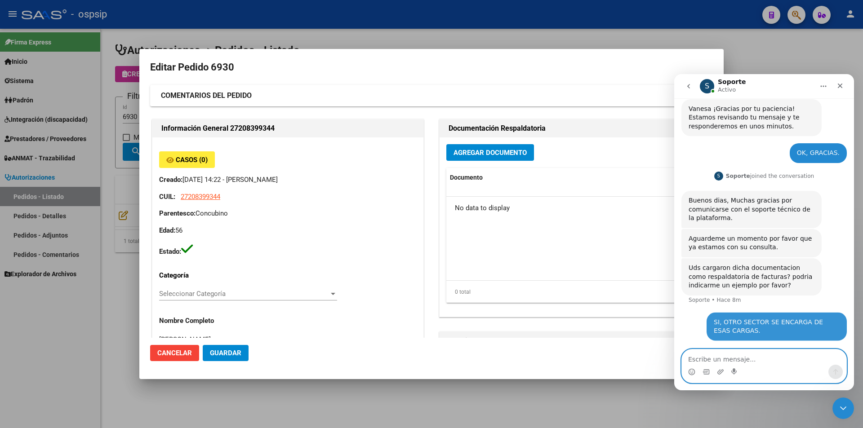
scroll to position [131, 0]
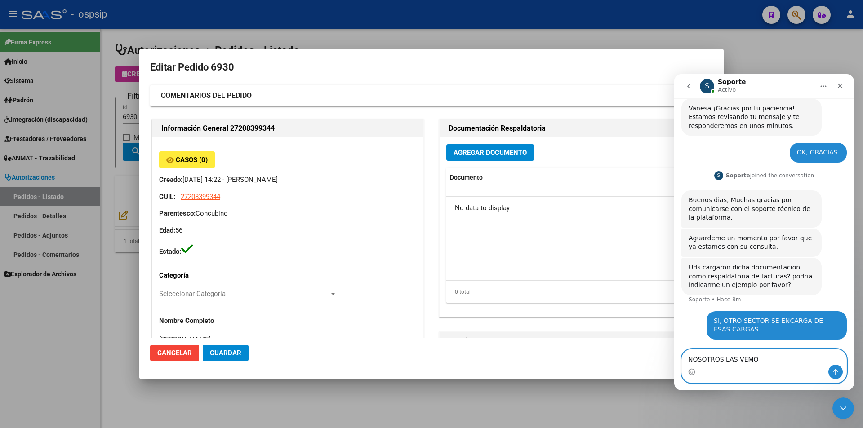
type textarea "NOSOTROS LAS VEMOS"
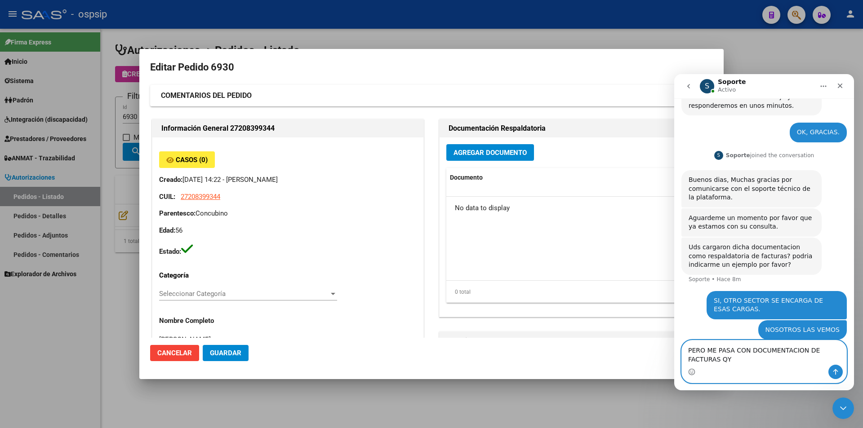
scroll to position [160, 0]
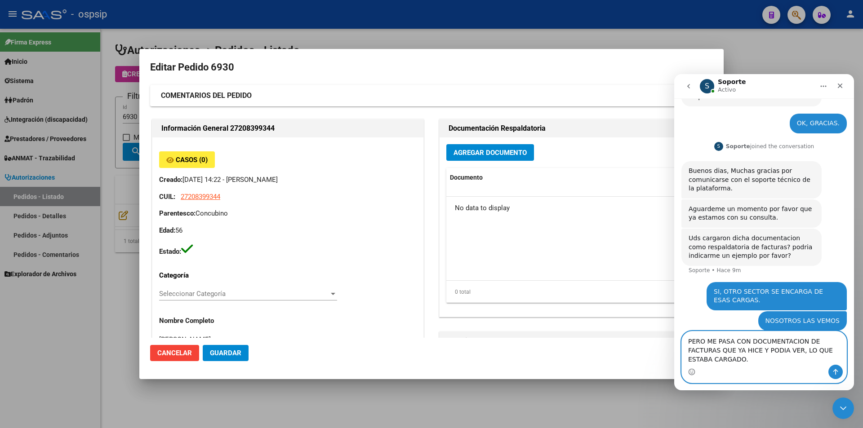
type textarea "PERO ME PASA CON DOCUMENTACION DE FACTURAS QUE YA HICE Y PODIA VER, LO QUE ESTA…"
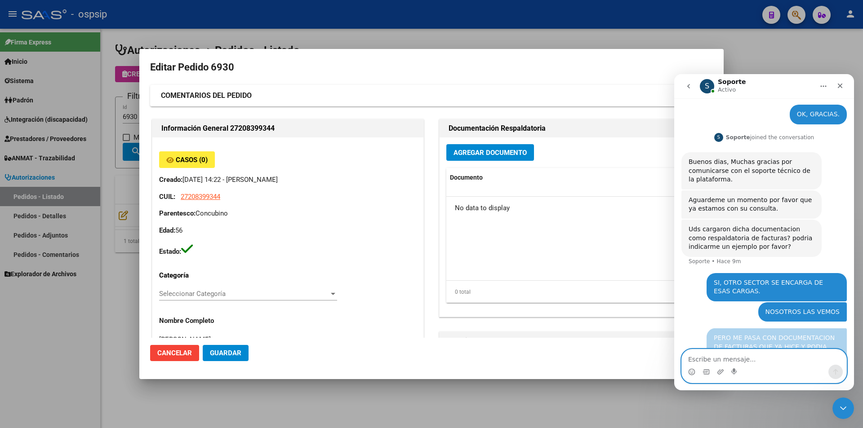
scroll to position [189, 0]
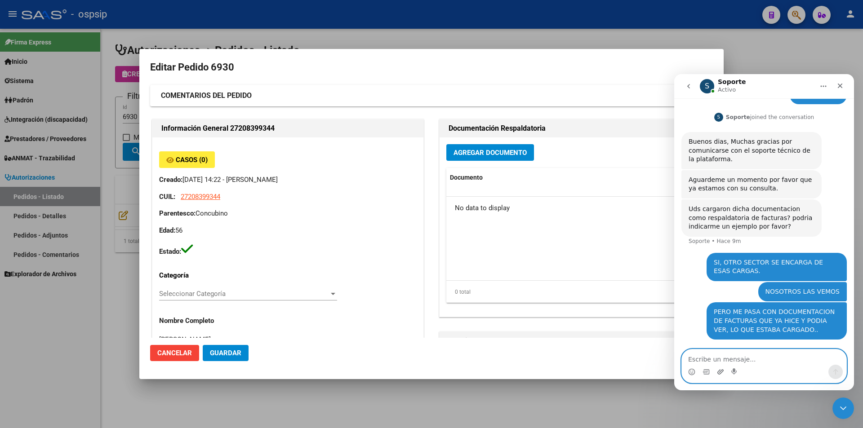
click at [720, 373] on icon "Adjuntar un archivo" at bounding box center [720, 372] width 7 height 7
click at [696, 362] on textarea "Escribe un mensaje..." at bounding box center [764, 357] width 165 height 15
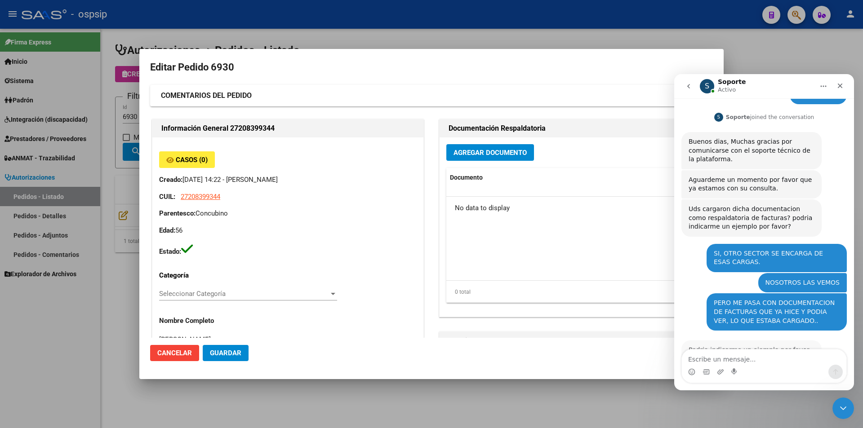
scroll to position [225, 0]
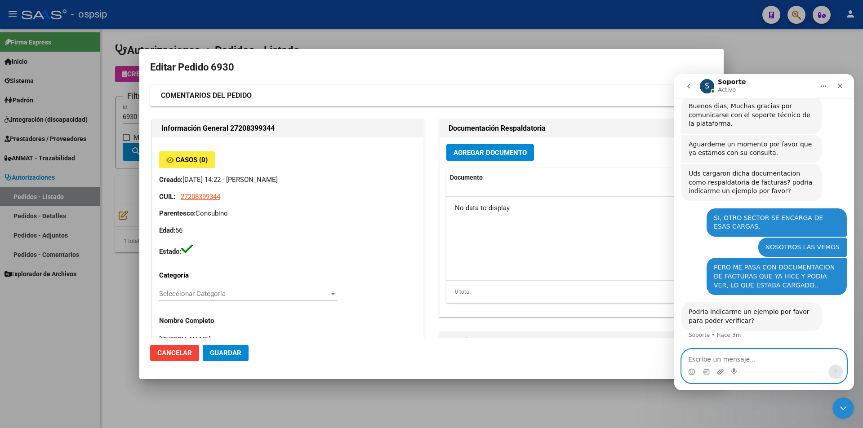
click at [720, 372] on icon "Adjuntar un archivo" at bounding box center [720, 372] width 7 height 7
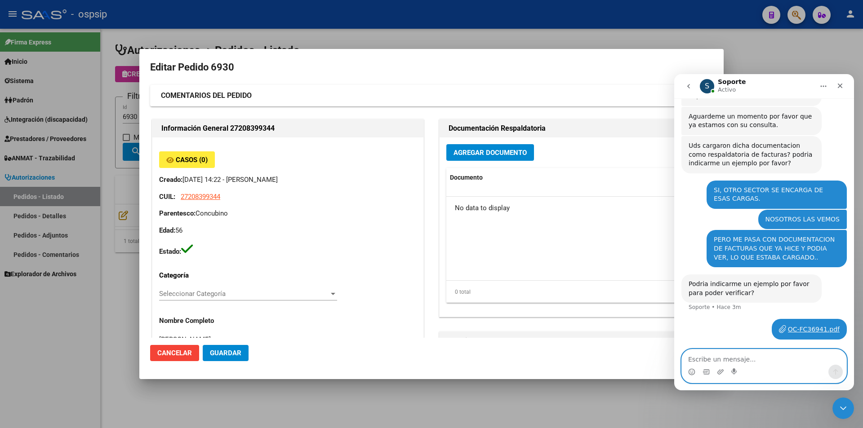
click at [691, 362] on textarea "Escribe un mensaje..." at bounding box center [764, 357] width 165 height 15
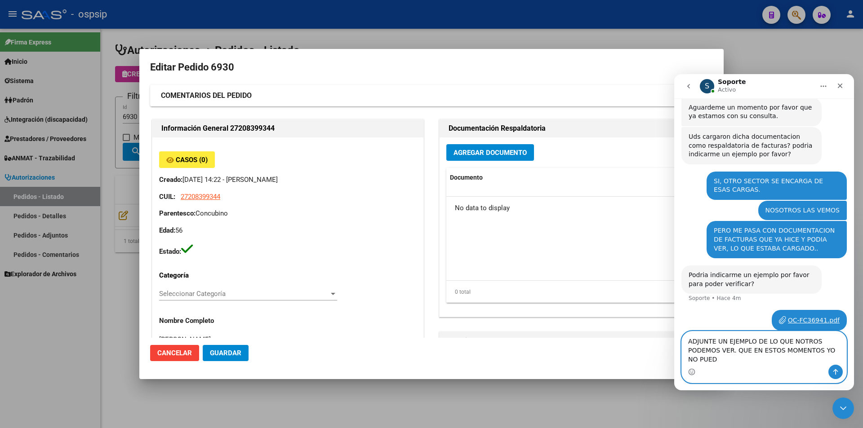
type textarea "ADJUNTE UN EJEMPLO DE LO QUE NOTROS PODEMOS VER. QUE EN ESTOS MOMENTOS YO NO PU…"
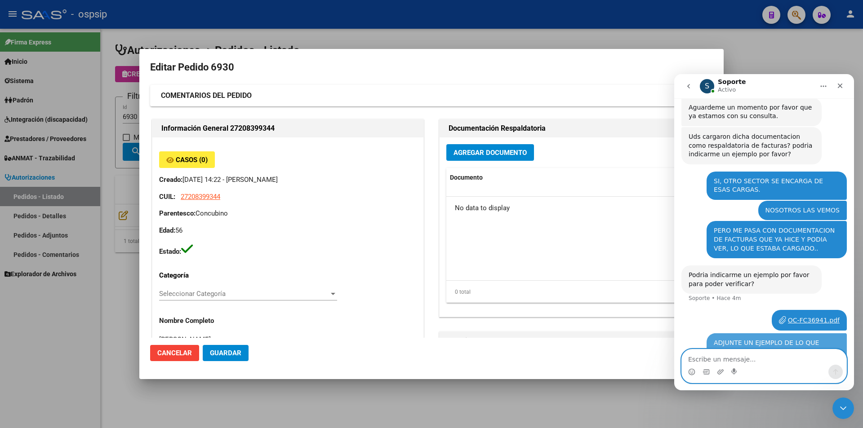
scroll to position [291, 0]
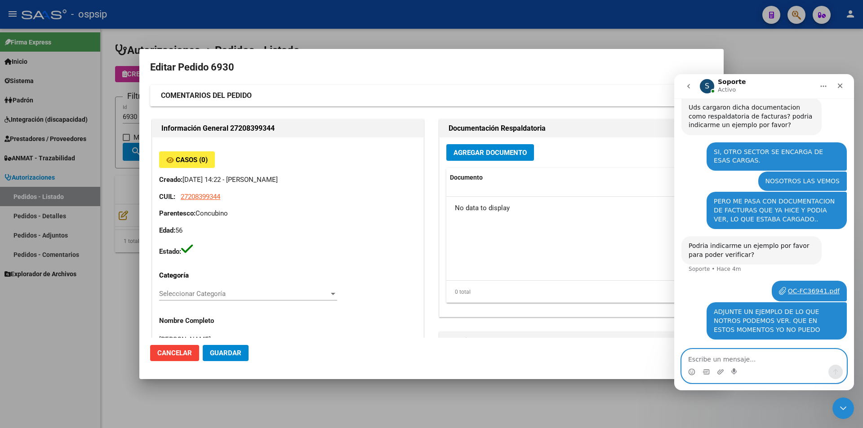
click at [693, 358] on textarea "Escribe un mensaje..." at bounding box center [764, 357] width 165 height 15
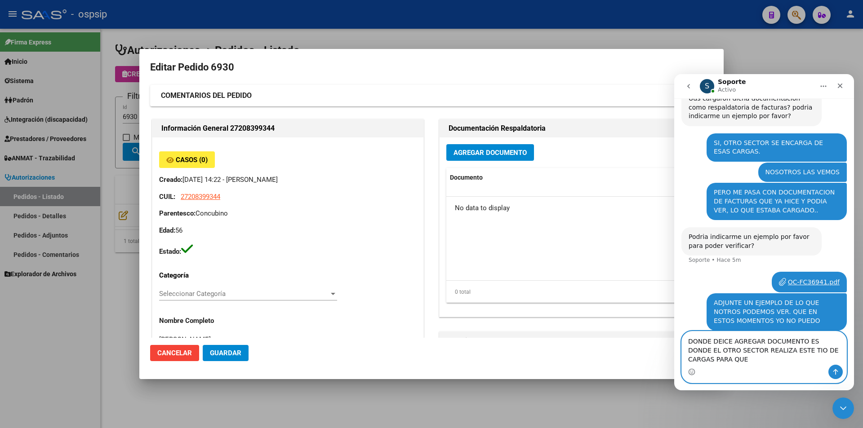
scroll to position [309, 0]
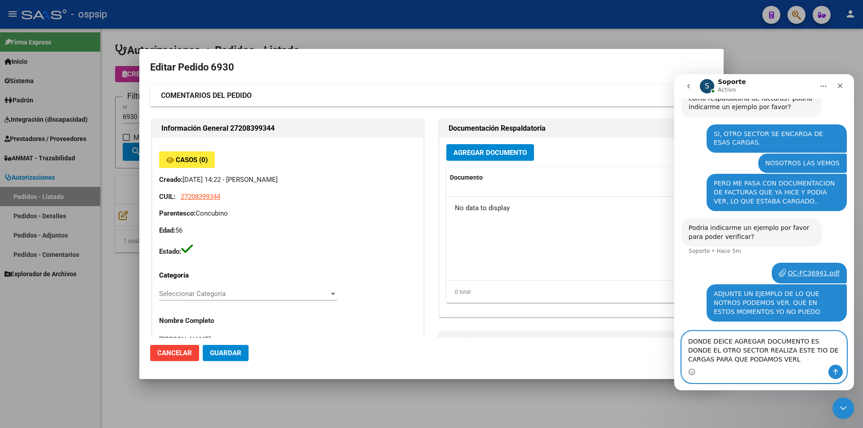
type textarea "DONDE DEICE AGREGAR DOCUMENTO ES DONDE EL OTRO SECTOR REALIZA ESTE TIO DE CARGA…"
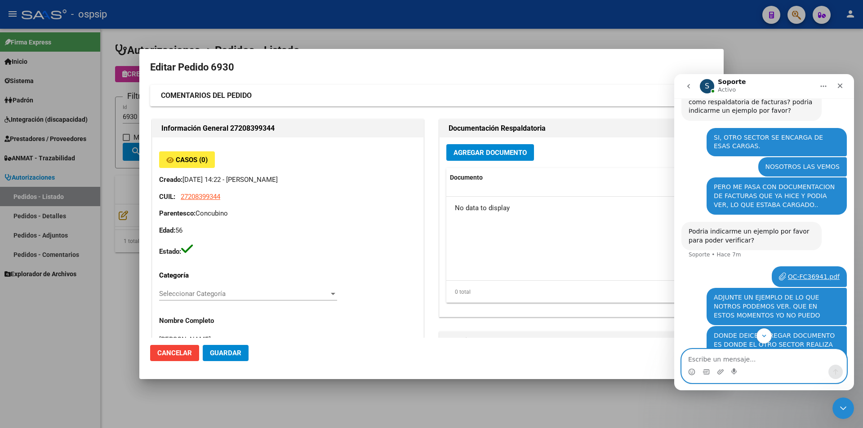
scroll to position [329, 0]
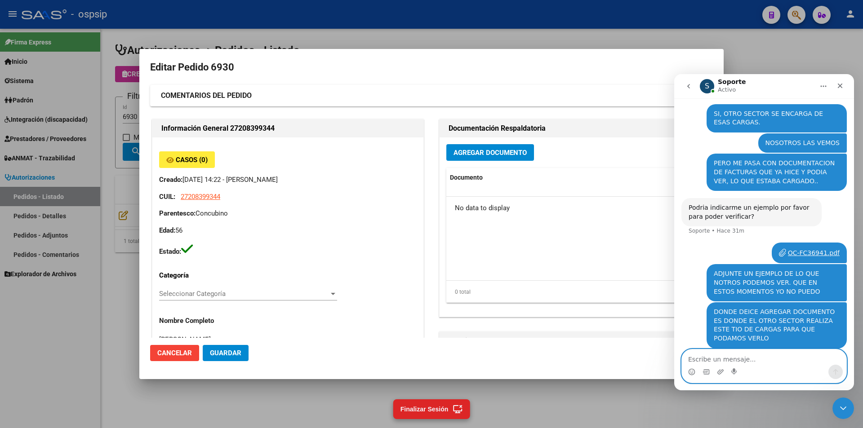
click at [699, 359] on textarea "Escribe un mensaje..." at bounding box center [764, 357] width 165 height 15
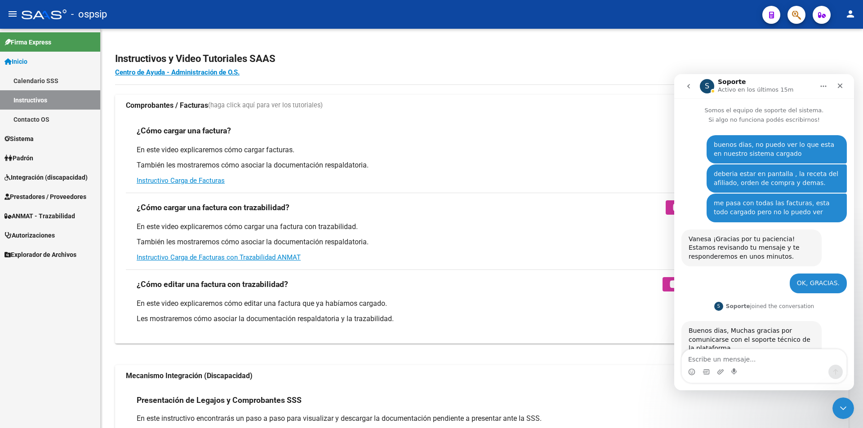
scroll to position [57, 0]
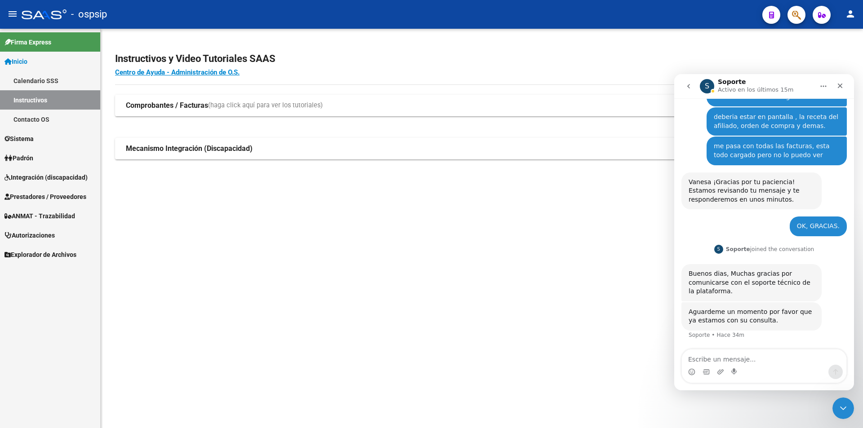
click at [36, 235] on span "Autorizaciones" at bounding box center [29, 236] width 50 height 10
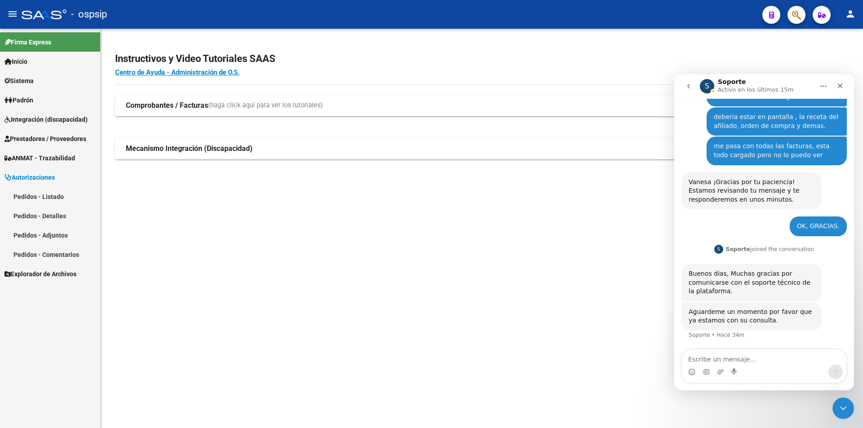
click at [27, 195] on link "Pedidos - Listado" at bounding box center [50, 196] width 100 height 19
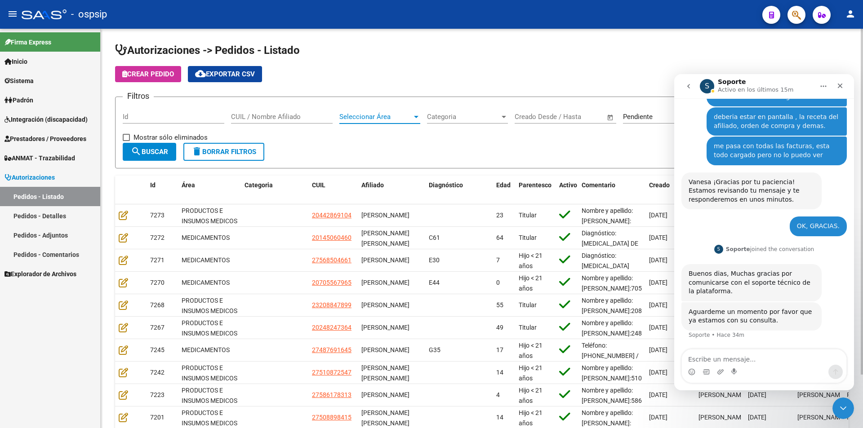
click at [416, 118] on div at bounding box center [416, 117] width 4 height 2
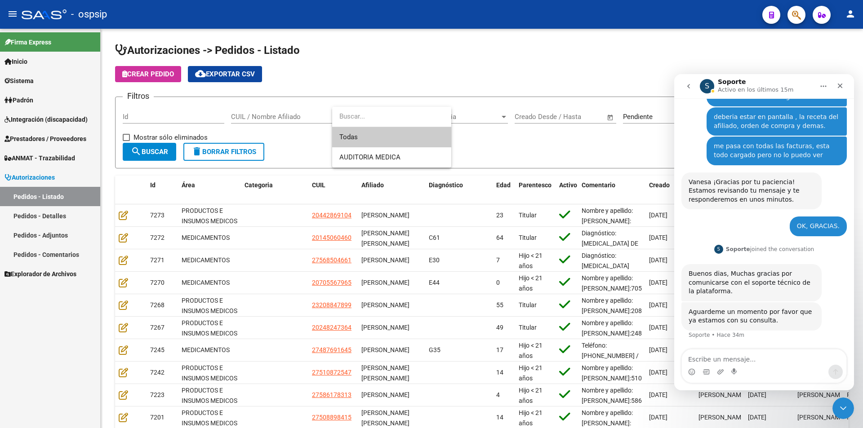
click at [356, 137] on span "Todas" at bounding box center [391, 137] width 105 height 20
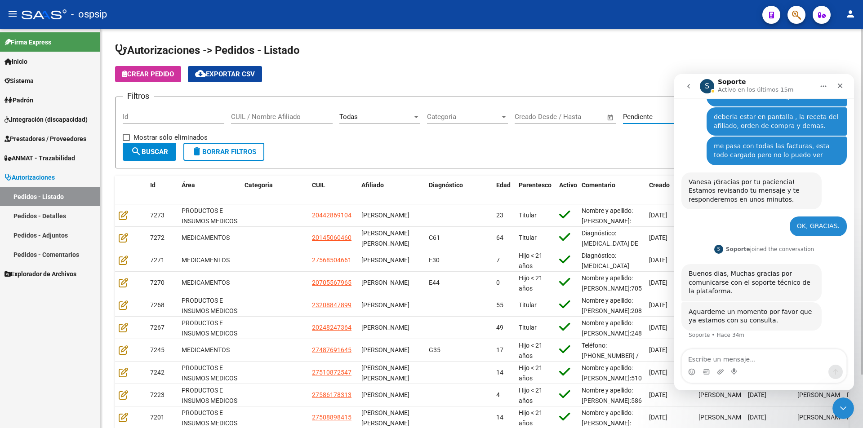
click at [647, 116] on span "Pendiente" at bounding box center [638, 117] width 30 height 8
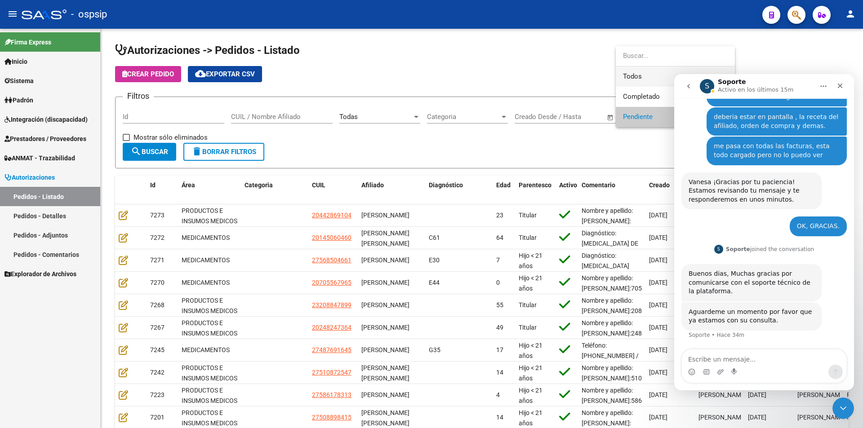
click at [626, 73] on span "Todos" at bounding box center [675, 77] width 105 height 20
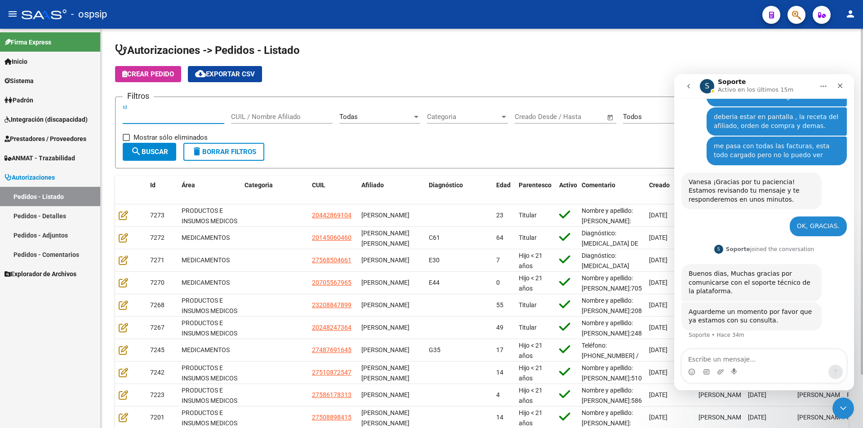
click at [136, 118] on input "Id" at bounding box center [174, 117] width 102 height 8
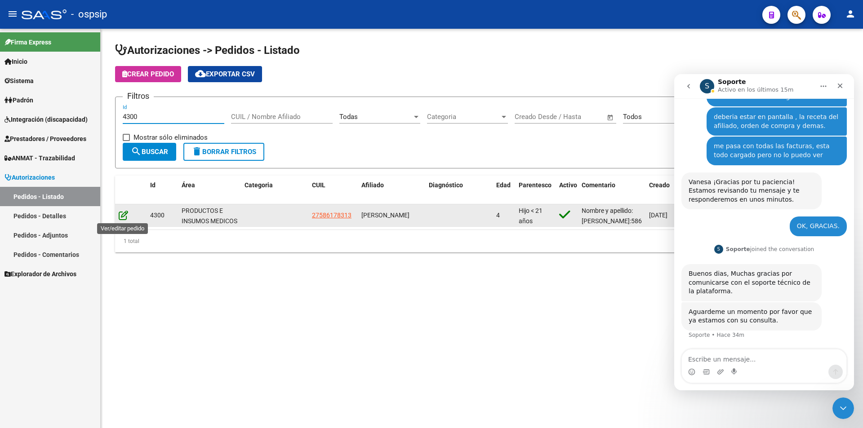
type input "4300"
click at [121, 217] on icon at bounding box center [123, 215] width 9 height 10
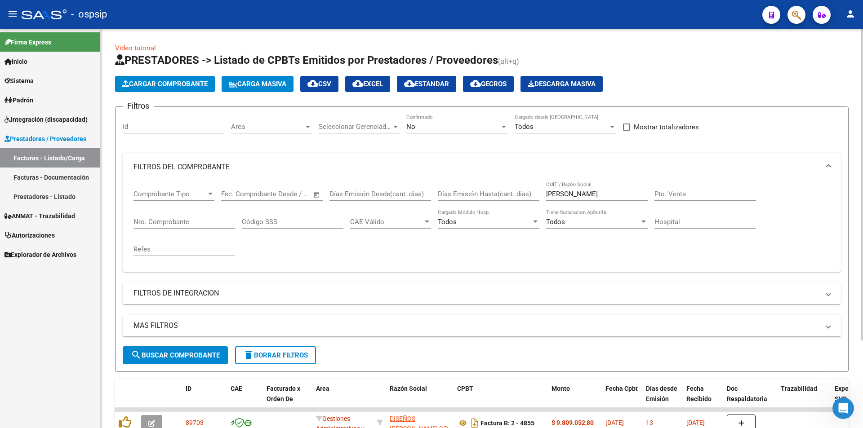
scroll to position [112, 0]
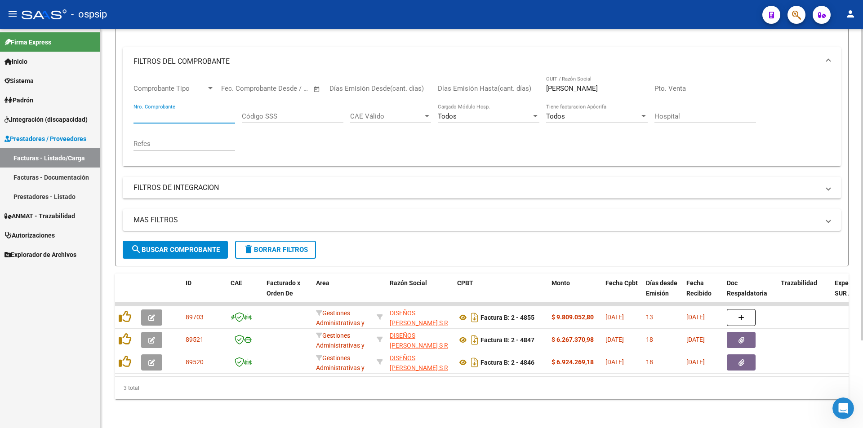
click at [159, 112] on input "Nro. Comprobante" at bounding box center [184, 116] width 102 height 8
type input "37862"
click at [569, 86] on div "JERY CUIT / Razón Social" at bounding box center [597, 85] width 102 height 19
type input "J"
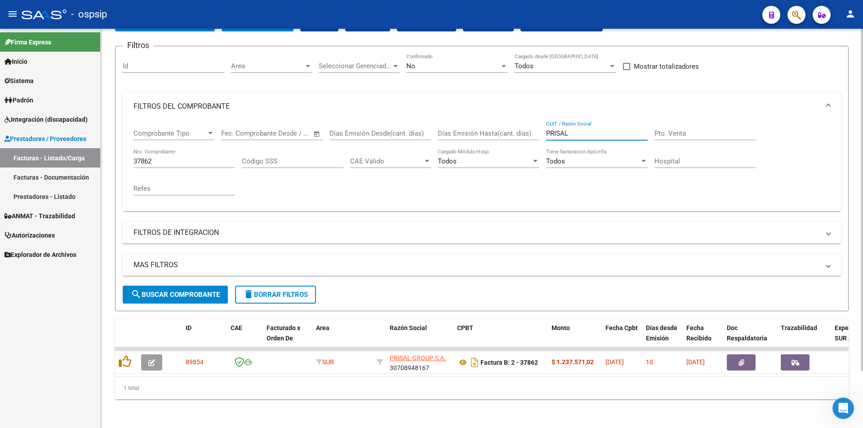
scroll to position [67, 0]
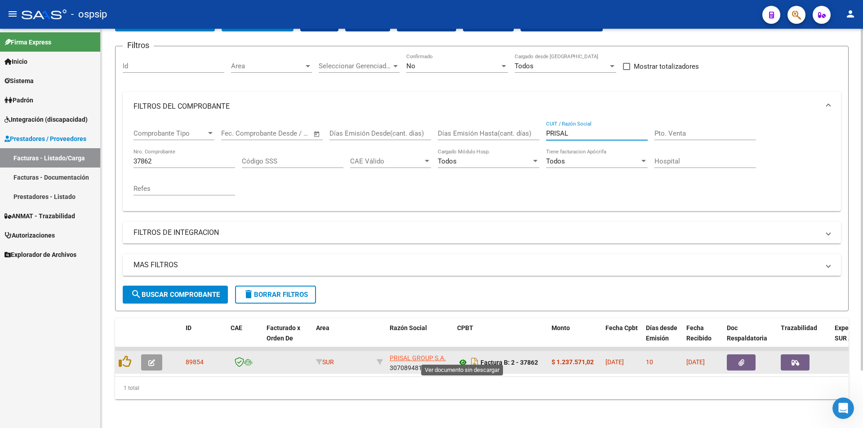
type input "PRISAL"
click at [465, 357] on icon at bounding box center [463, 362] width 12 height 11
click at [738, 355] on button "button" at bounding box center [741, 363] width 29 height 16
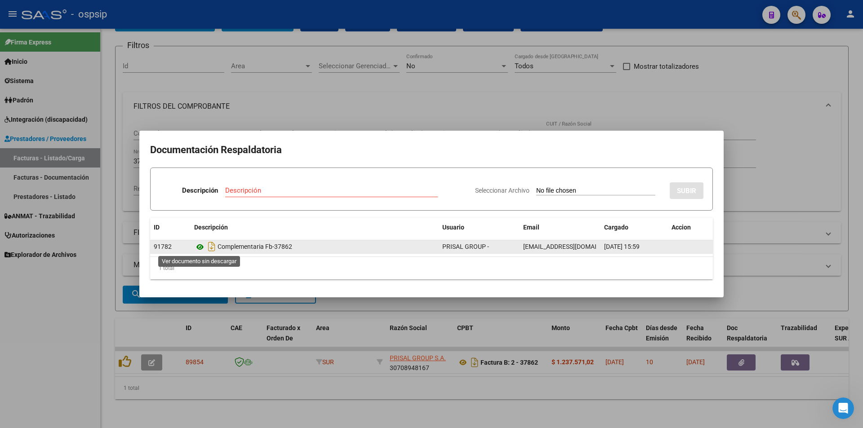
click at [200, 246] on icon at bounding box center [200, 247] width 12 height 11
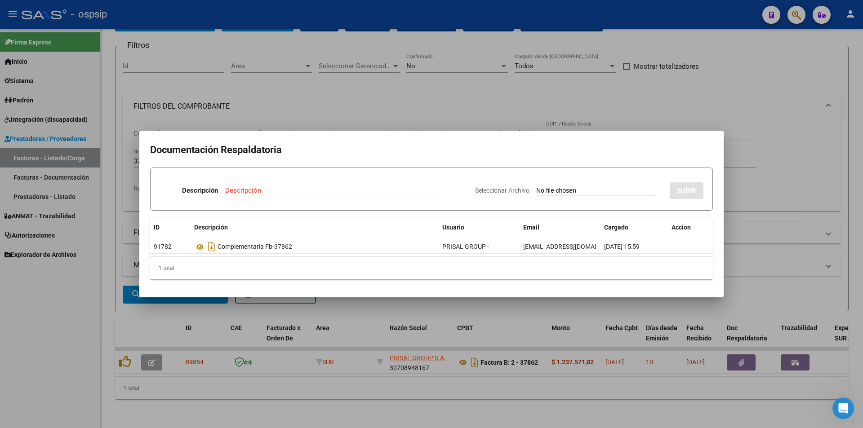
click at [772, 209] on div at bounding box center [431, 214] width 863 height 428
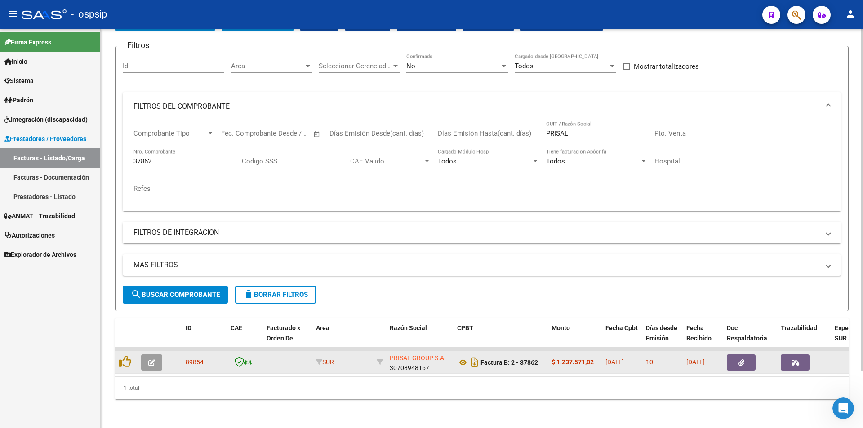
click at [797, 360] on icon "button" at bounding box center [795, 363] width 8 height 7
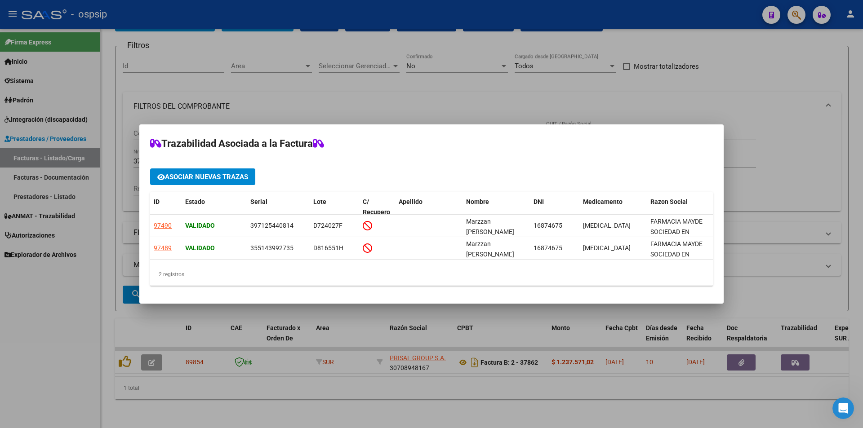
click at [66, 326] on div at bounding box center [431, 214] width 863 height 428
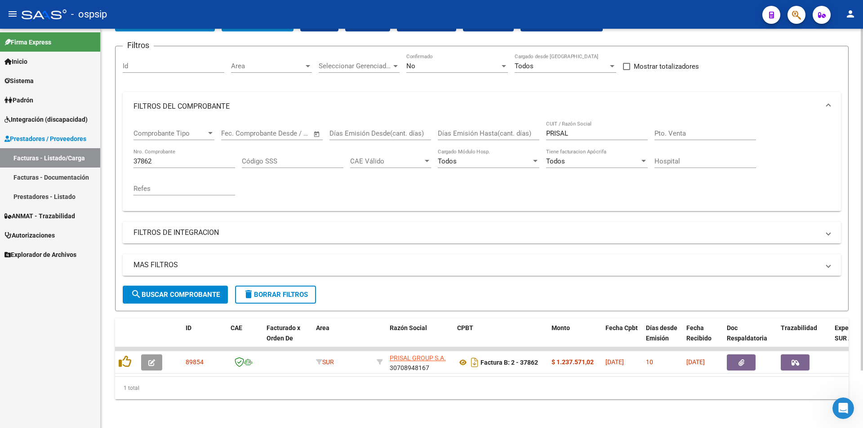
click at [162, 157] on input "37862" at bounding box center [184, 161] width 102 height 8
type input "3"
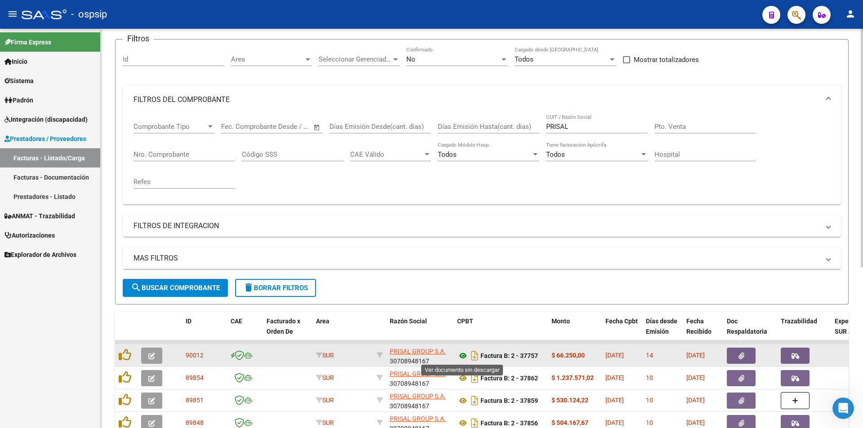
click at [462, 358] on icon at bounding box center [463, 356] width 12 height 11
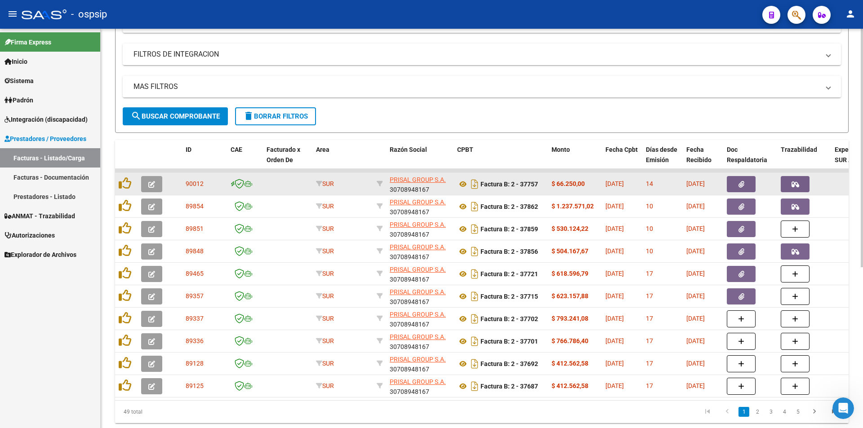
scroll to position [247, 0]
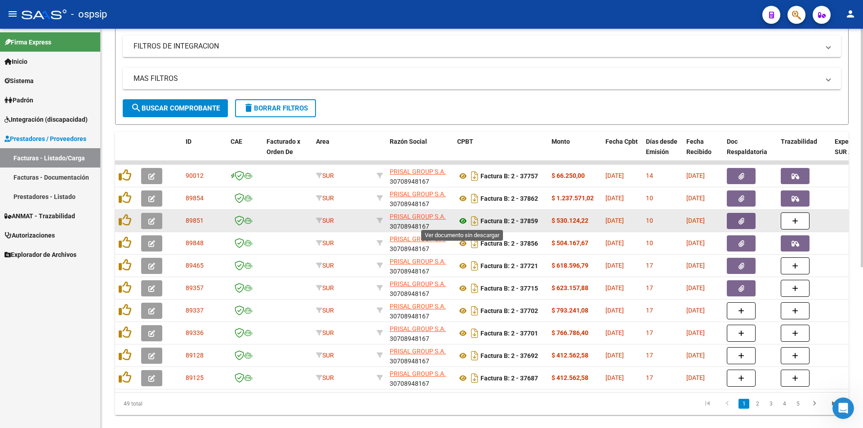
click at [462, 220] on icon at bounding box center [463, 221] width 12 height 11
click at [738, 217] on button "button" at bounding box center [741, 221] width 29 height 16
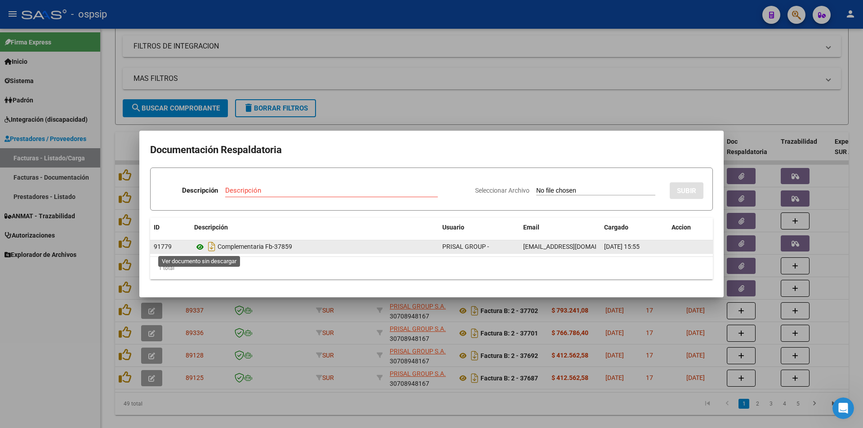
click at [200, 248] on icon at bounding box center [200, 247] width 12 height 11
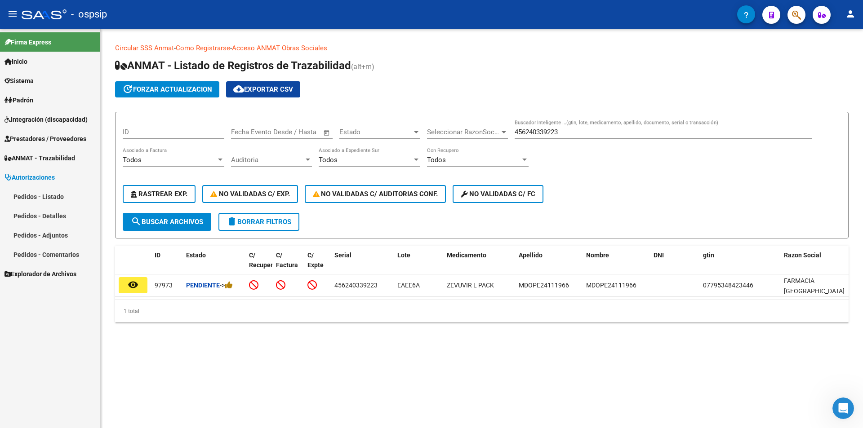
click at [572, 131] on input "456240339223" at bounding box center [664, 132] width 298 height 8
type input "4"
paste input "397125440814"
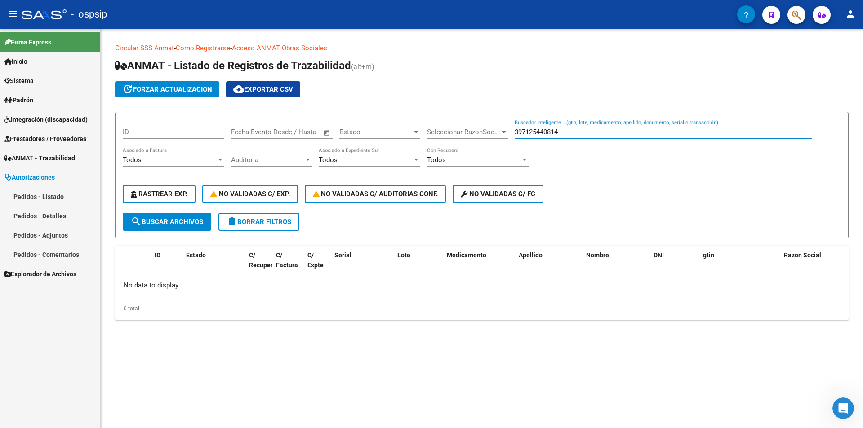
click at [572, 130] on input "397125440814" at bounding box center [664, 132] width 298 height 8
type input "3"
paste input "355143992735"
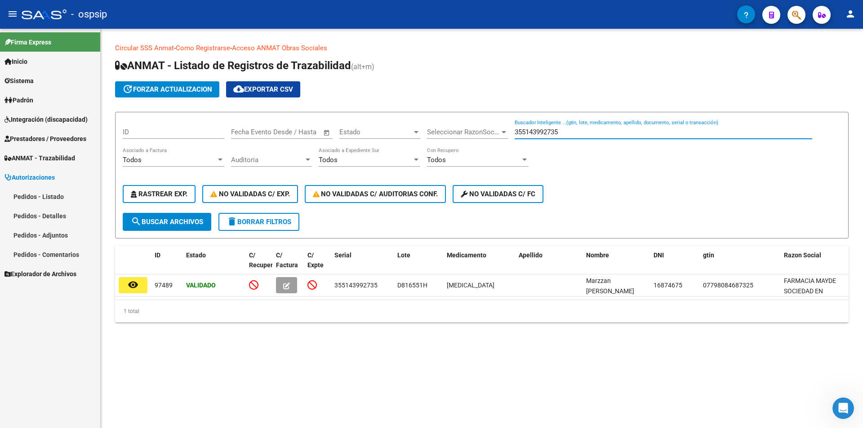
type input "355143992735"
type input "3"
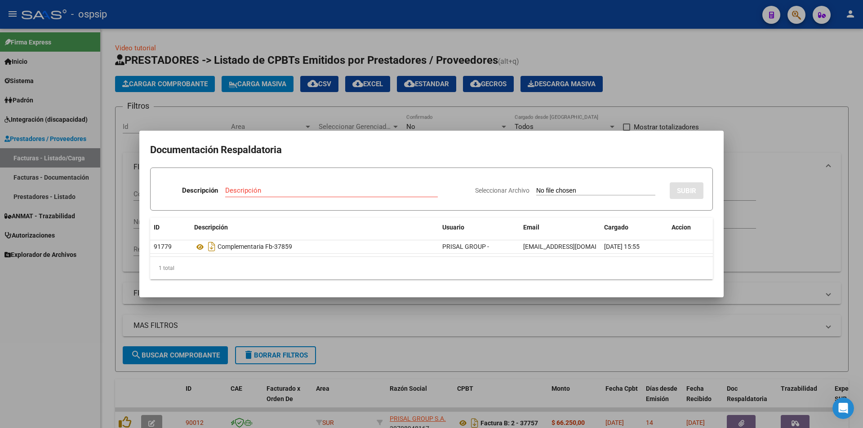
scroll to position [247, 0]
click at [569, 105] on div at bounding box center [431, 214] width 863 height 428
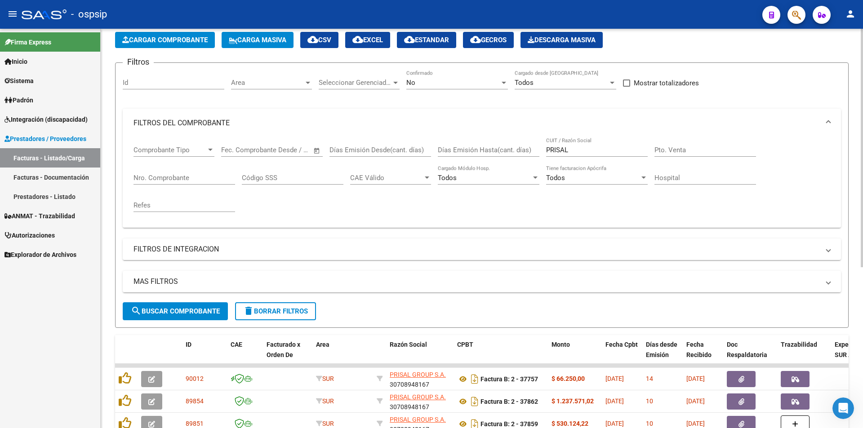
scroll to position [22, 0]
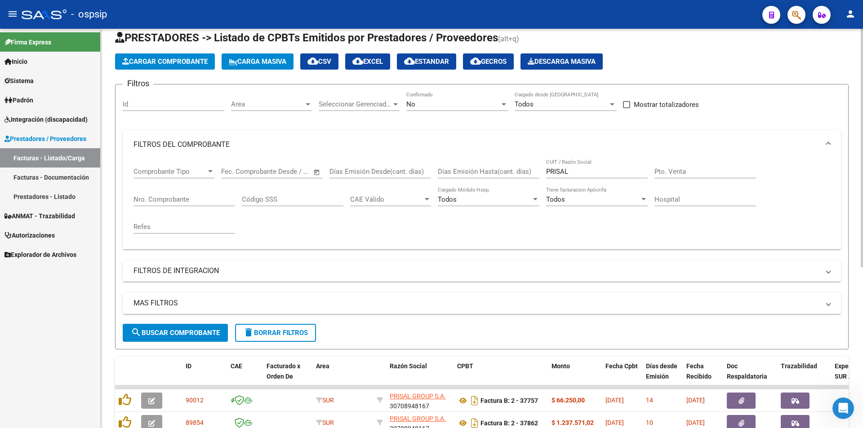
click at [587, 173] on input "PRISAL" at bounding box center [597, 172] width 102 height 8
type input "P"
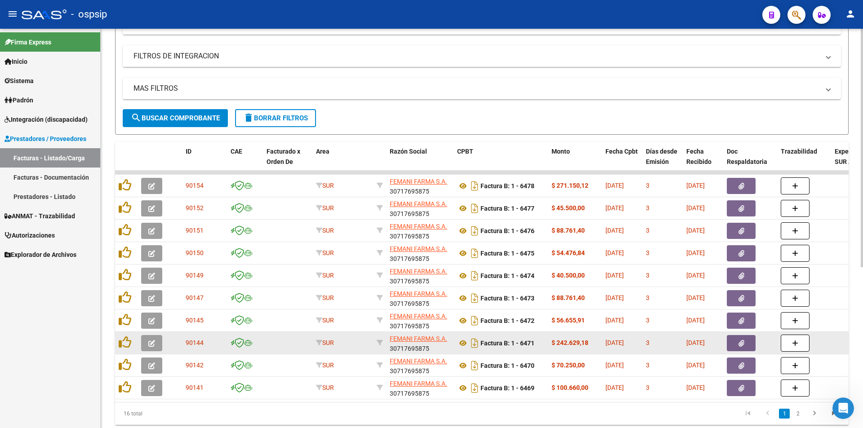
scroll to position [247, 0]
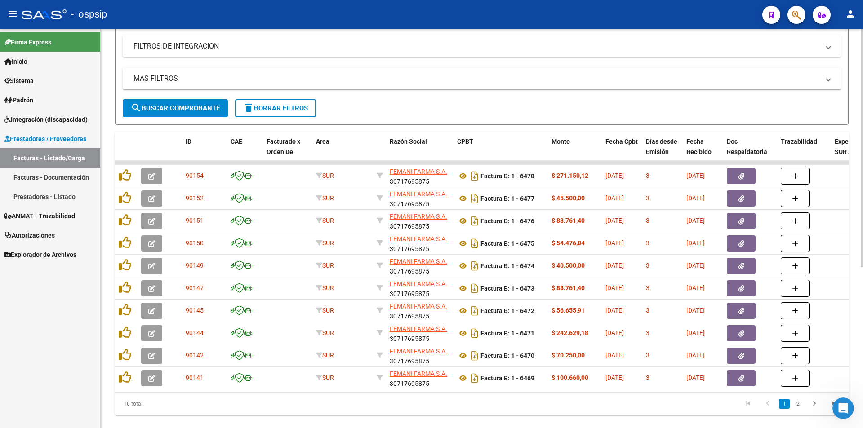
type input "femani farma"
